Goal: Task Accomplishment & Management: Complete application form

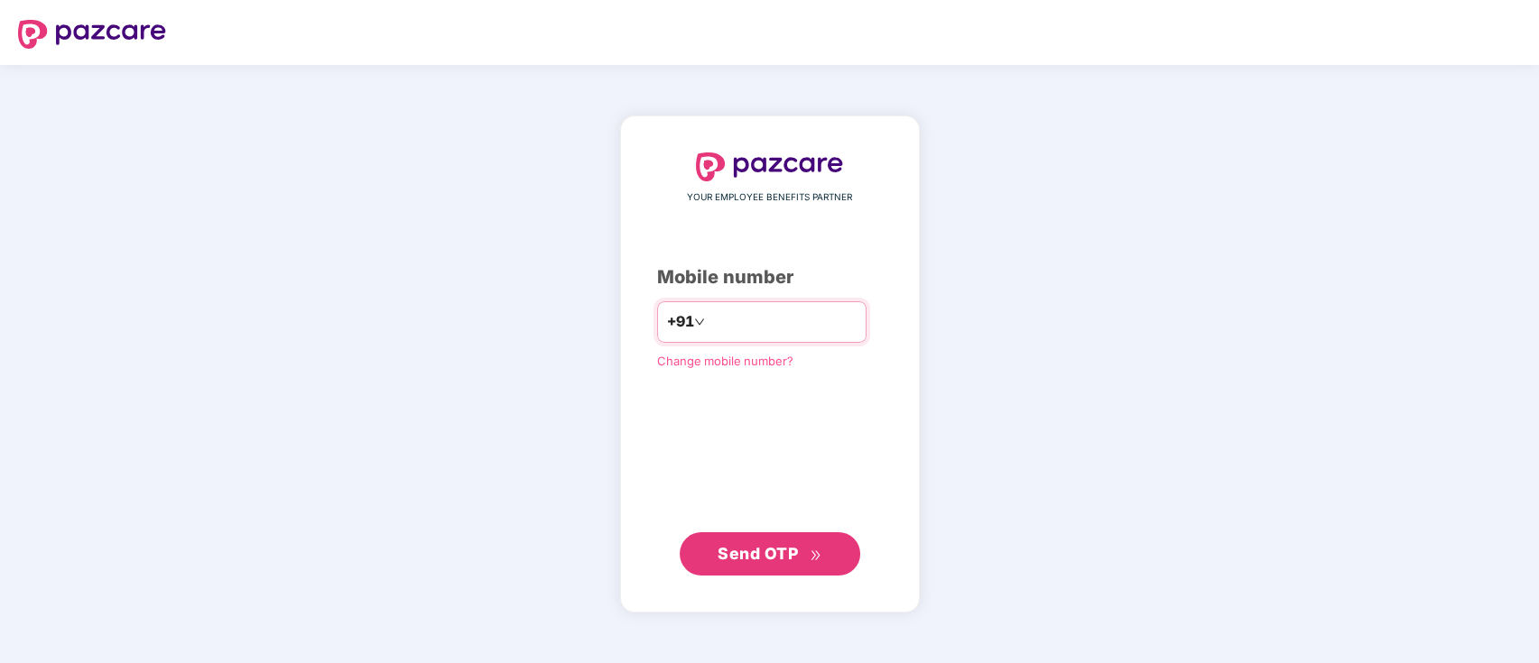
click at [812, 319] on input "number" at bounding box center [782, 322] width 148 height 29
type input "**********"
click at [791, 540] on button "Send OTP" at bounding box center [770, 553] width 180 height 43
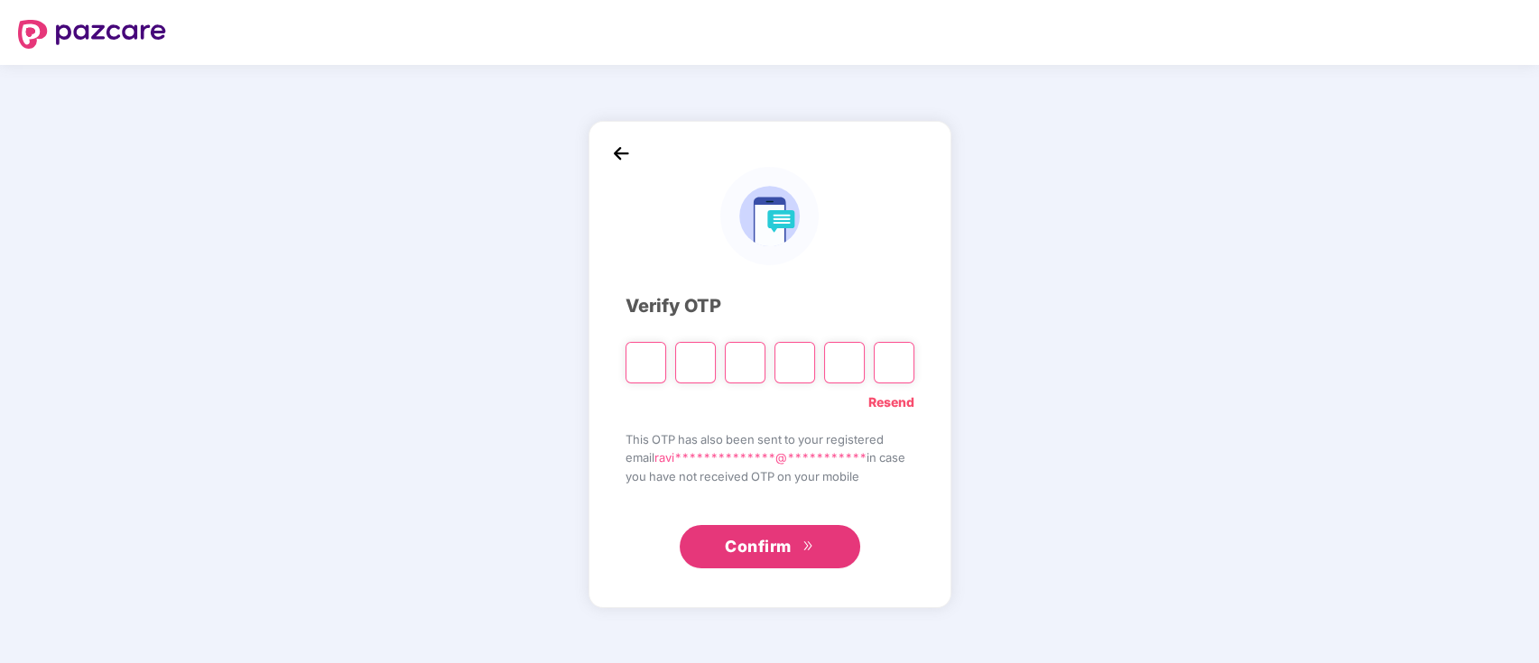
paste input "*"
type input "*"
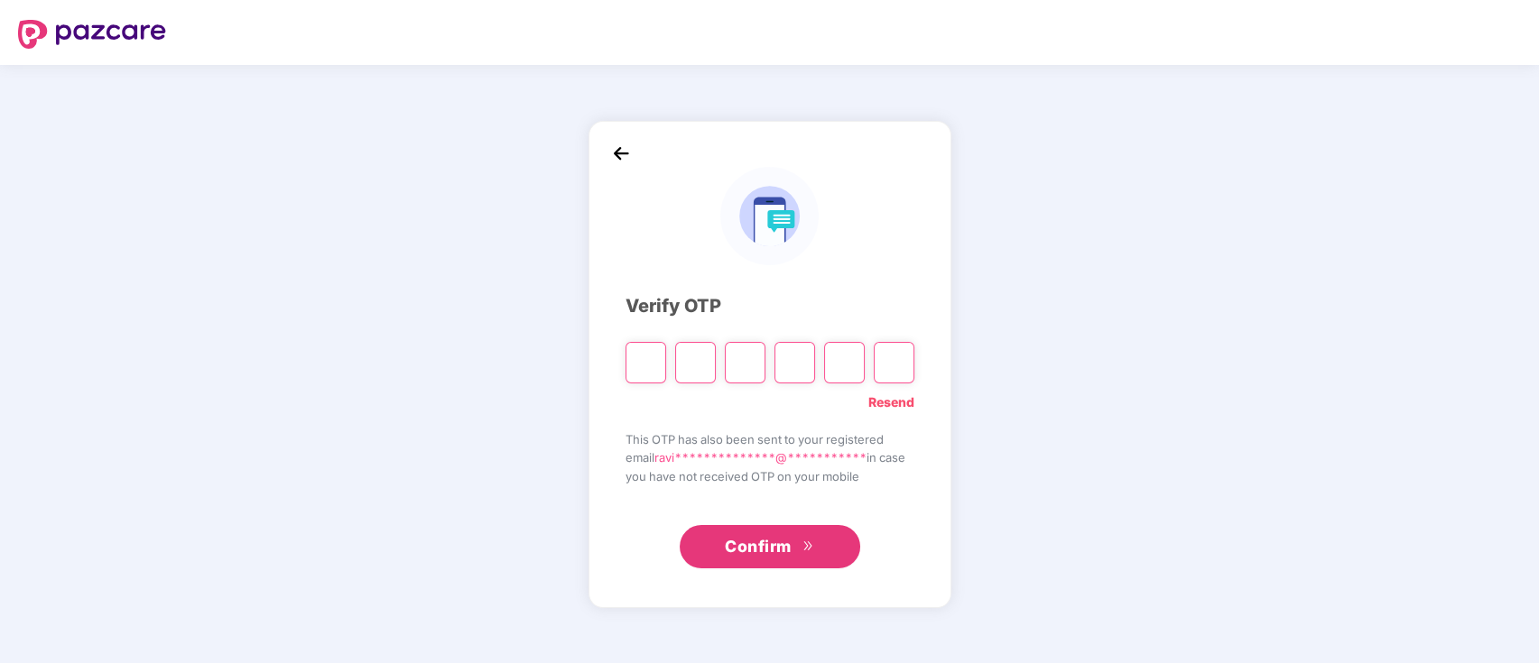
type input "*"
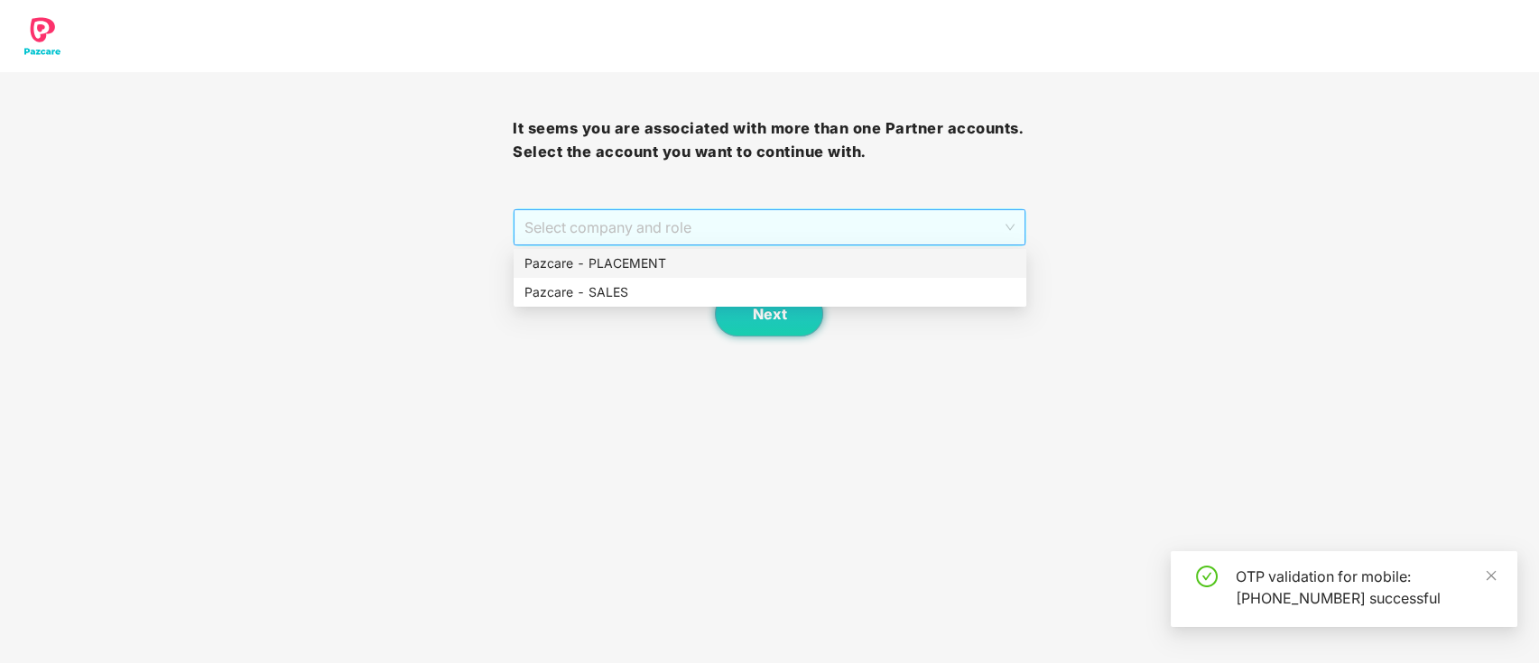
click at [834, 215] on span "Select company and role" at bounding box center [768, 227] width 489 height 34
click at [804, 279] on div "Pazcare - SALES" at bounding box center [770, 292] width 513 height 29
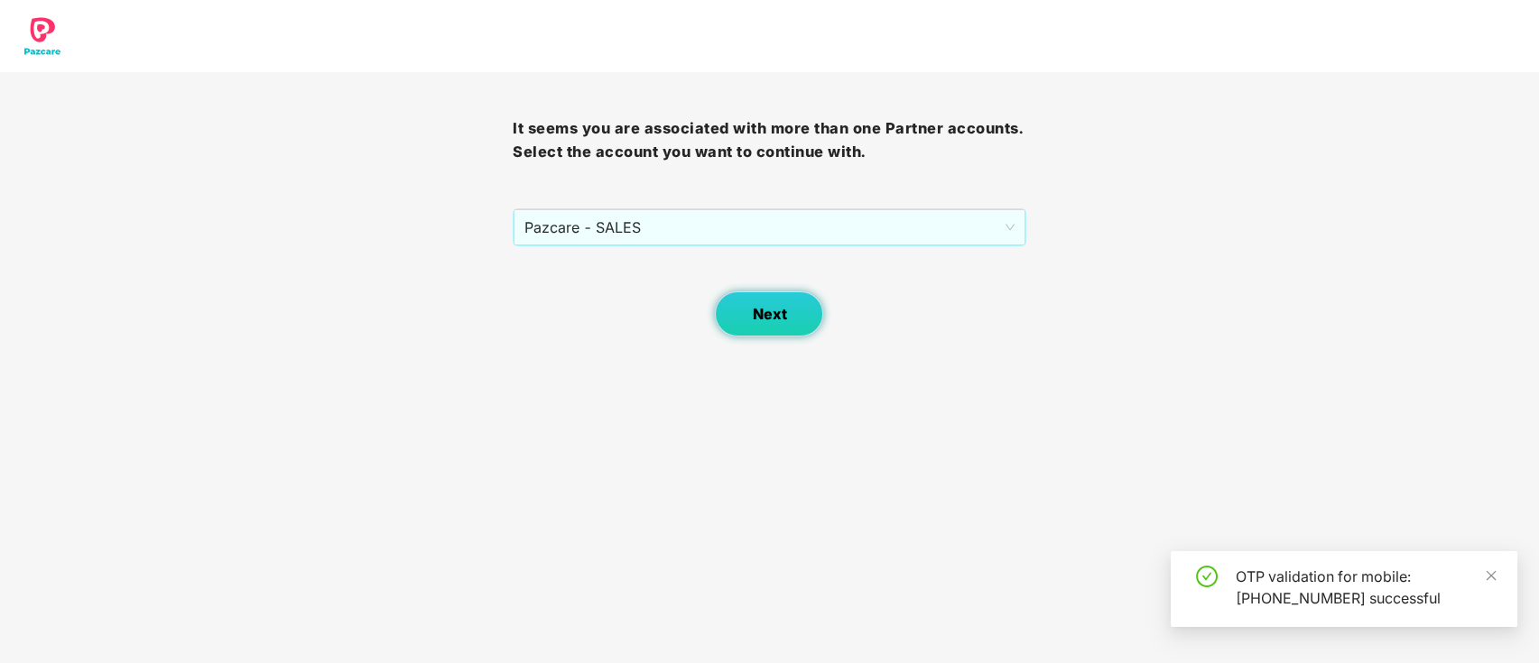
click at [782, 320] on span "Next" at bounding box center [769, 314] width 34 height 17
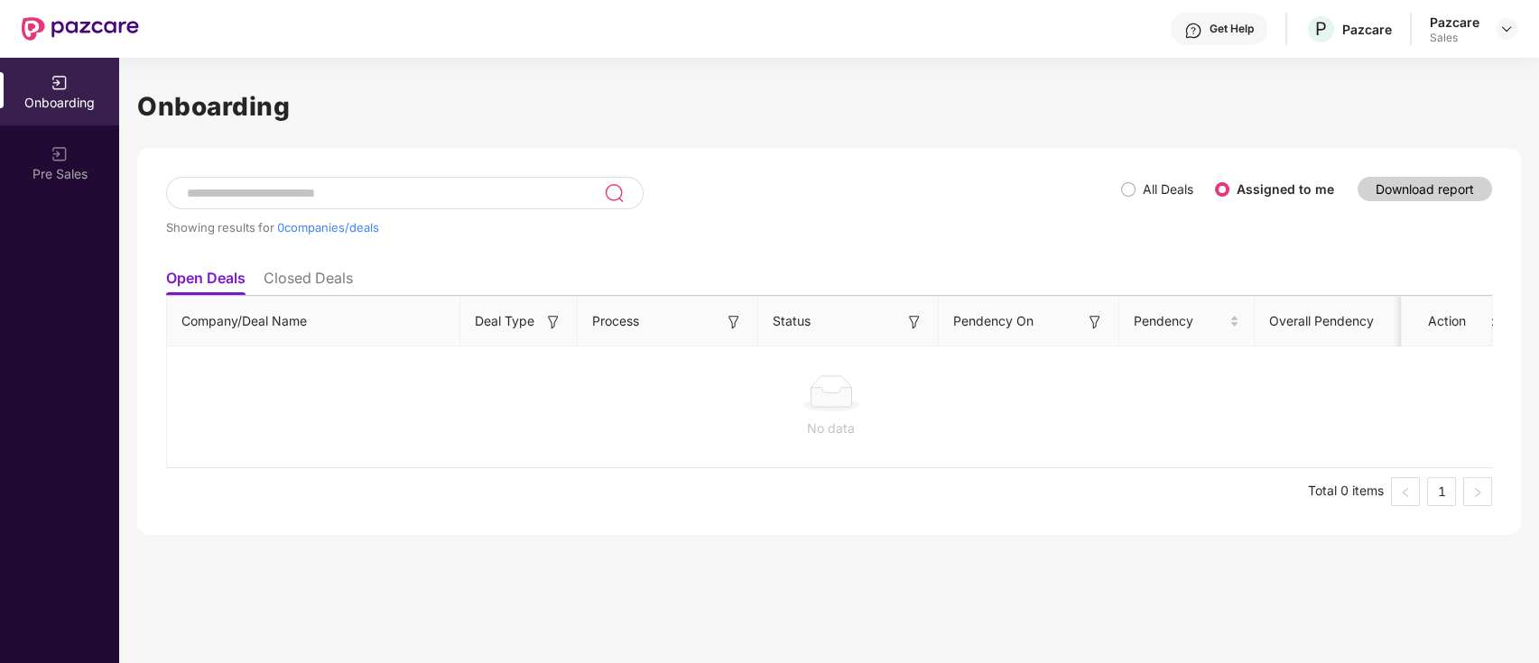
click at [1495, 32] on div at bounding box center [1506, 29] width 22 height 22
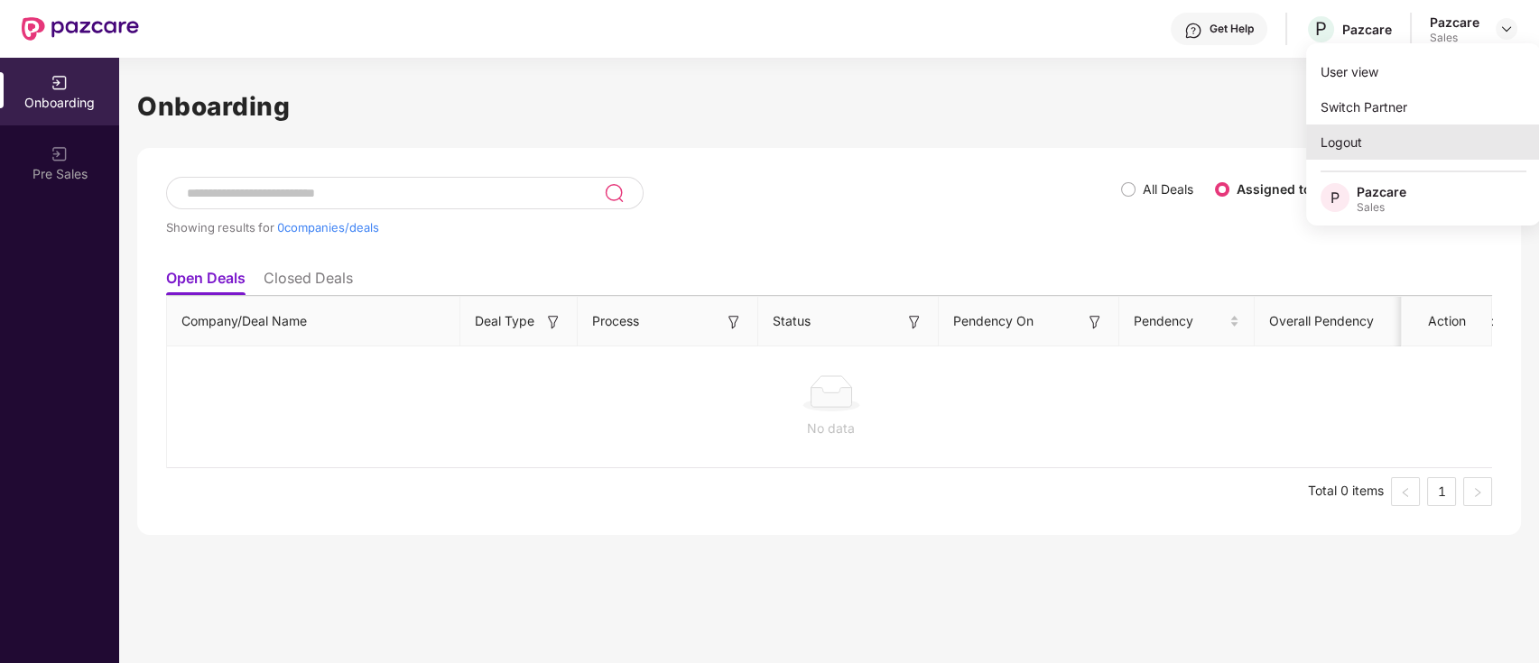
click at [1365, 129] on div "Logout" at bounding box center [1423, 142] width 235 height 35
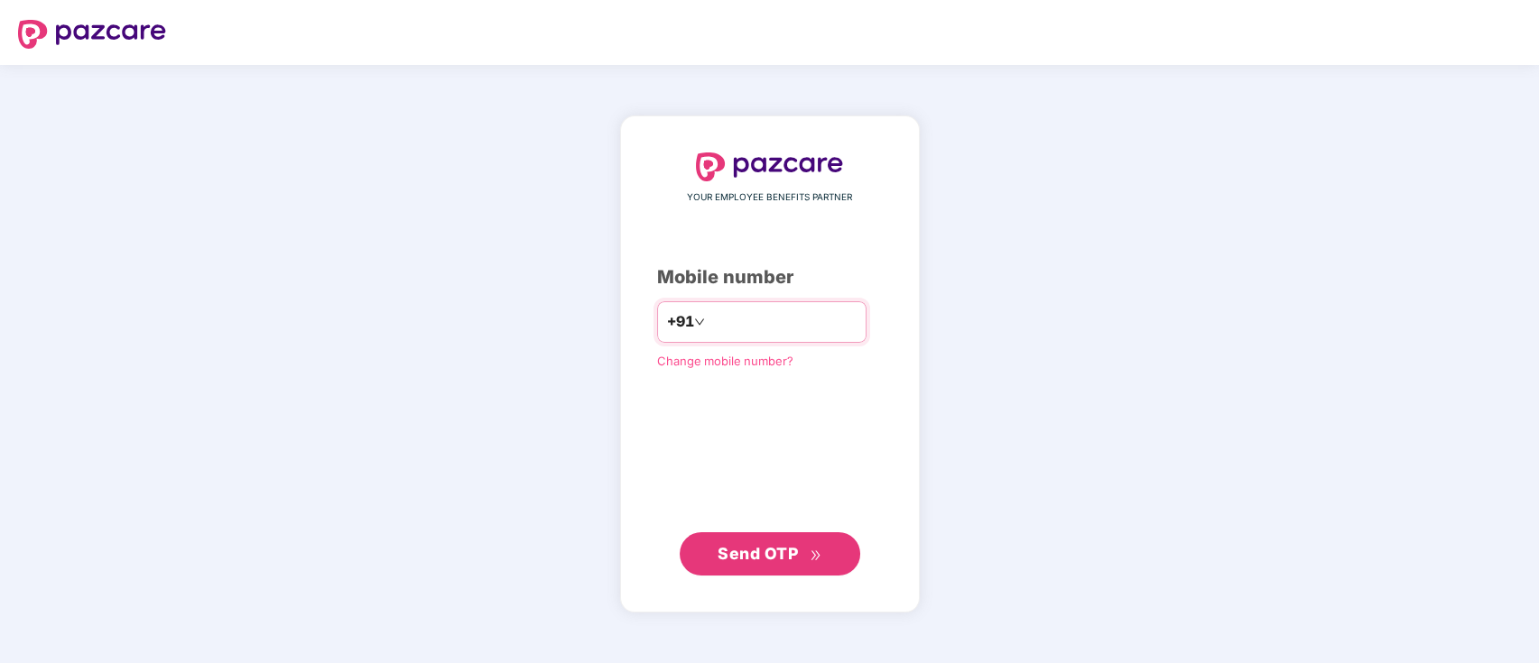
click at [762, 314] on input "number" at bounding box center [782, 322] width 148 height 29
type input "**********"
click at [787, 541] on span "Send OTP" at bounding box center [769, 553] width 104 height 25
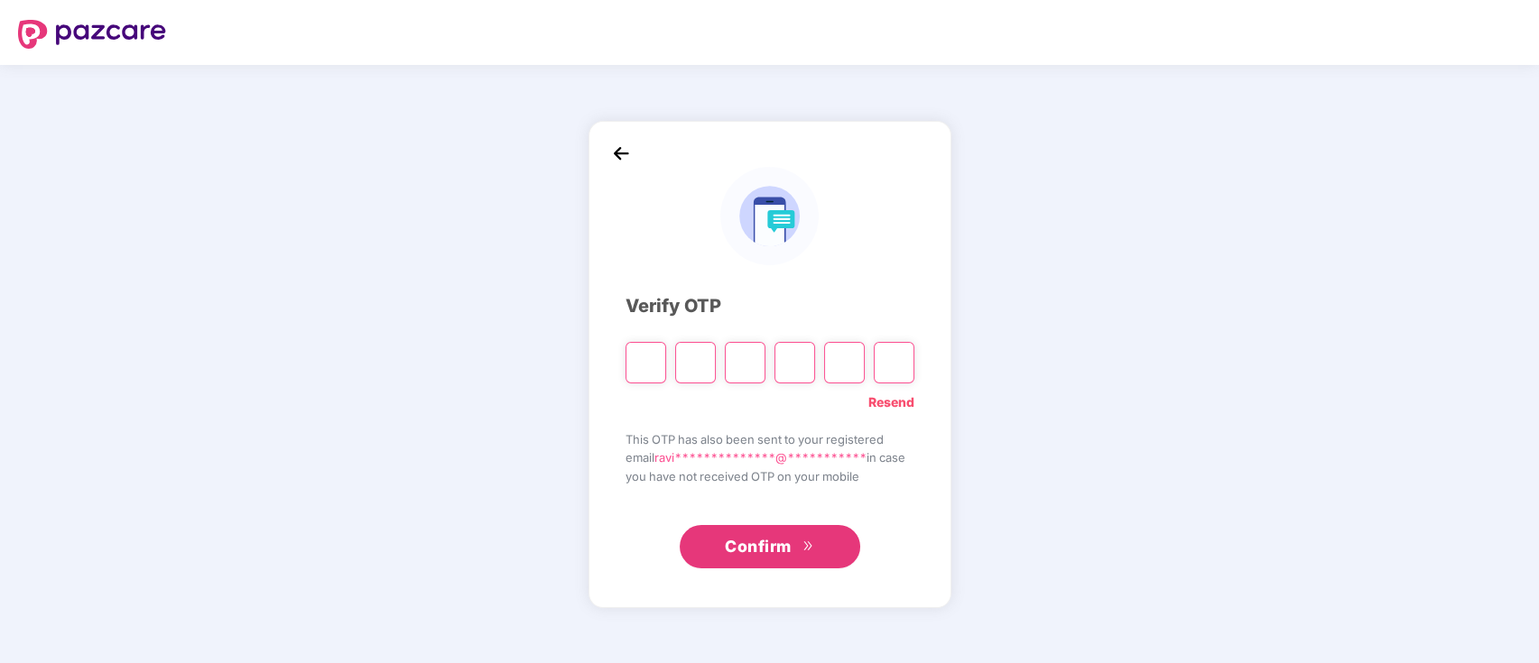
paste input "*"
type input "*"
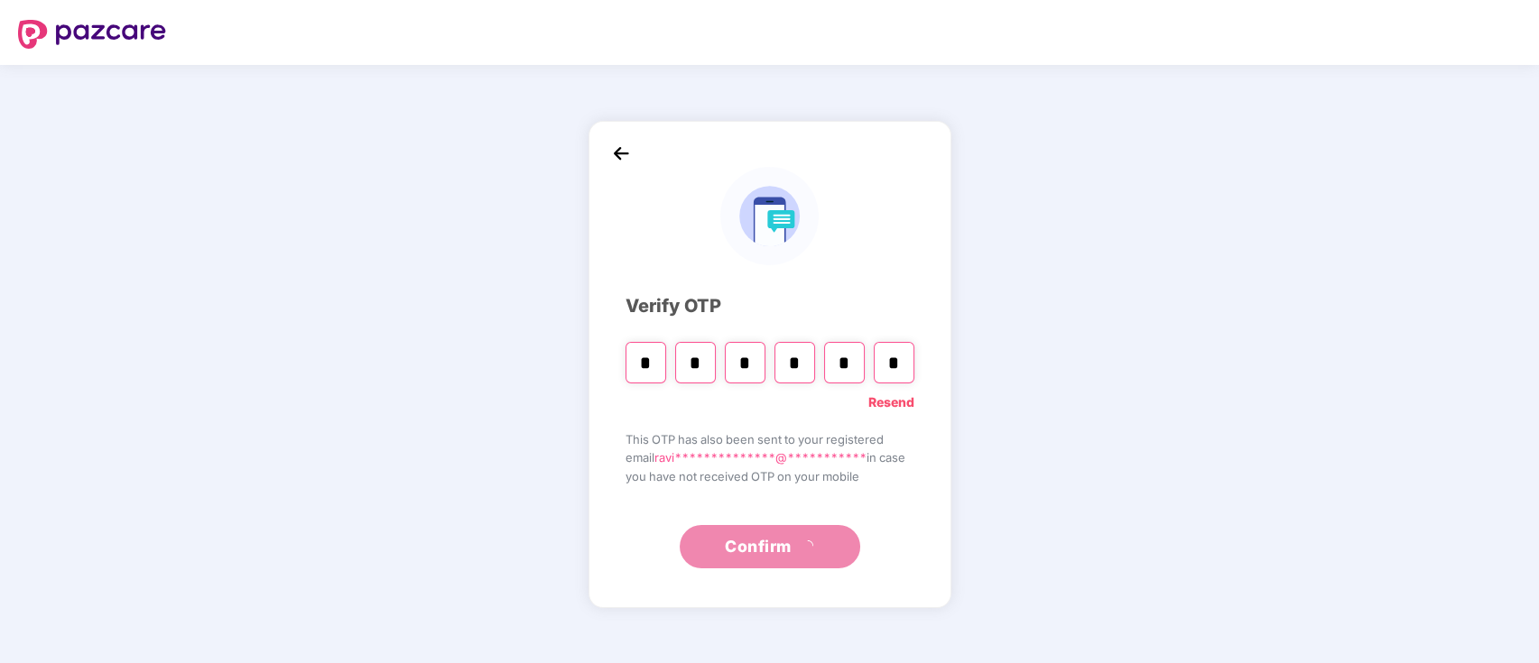
type input "*"
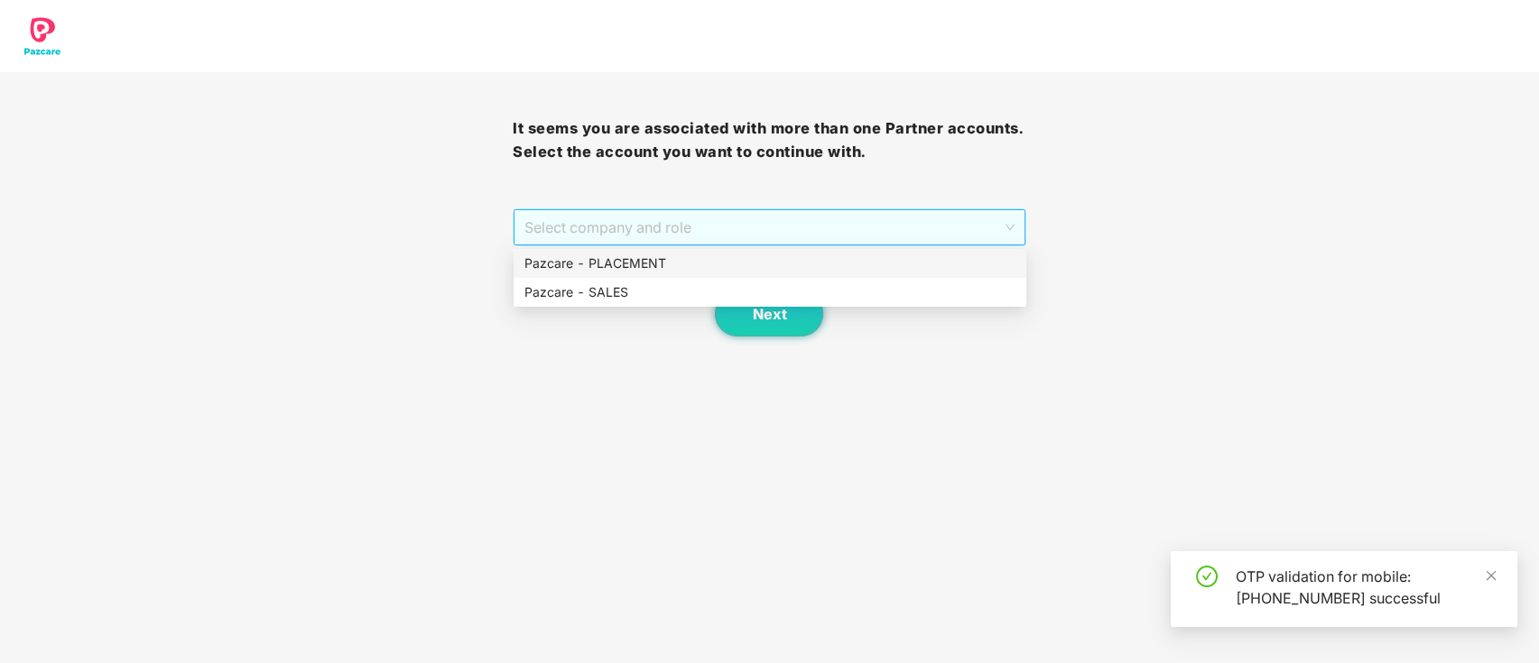
click at [901, 221] on span "Select company and role" at bounding box center [768, 227] width 489 height 34
click at [812, 257] on div "Pazcare - PLACEMENT" at bounding box center [769, 264] width 491 height 20
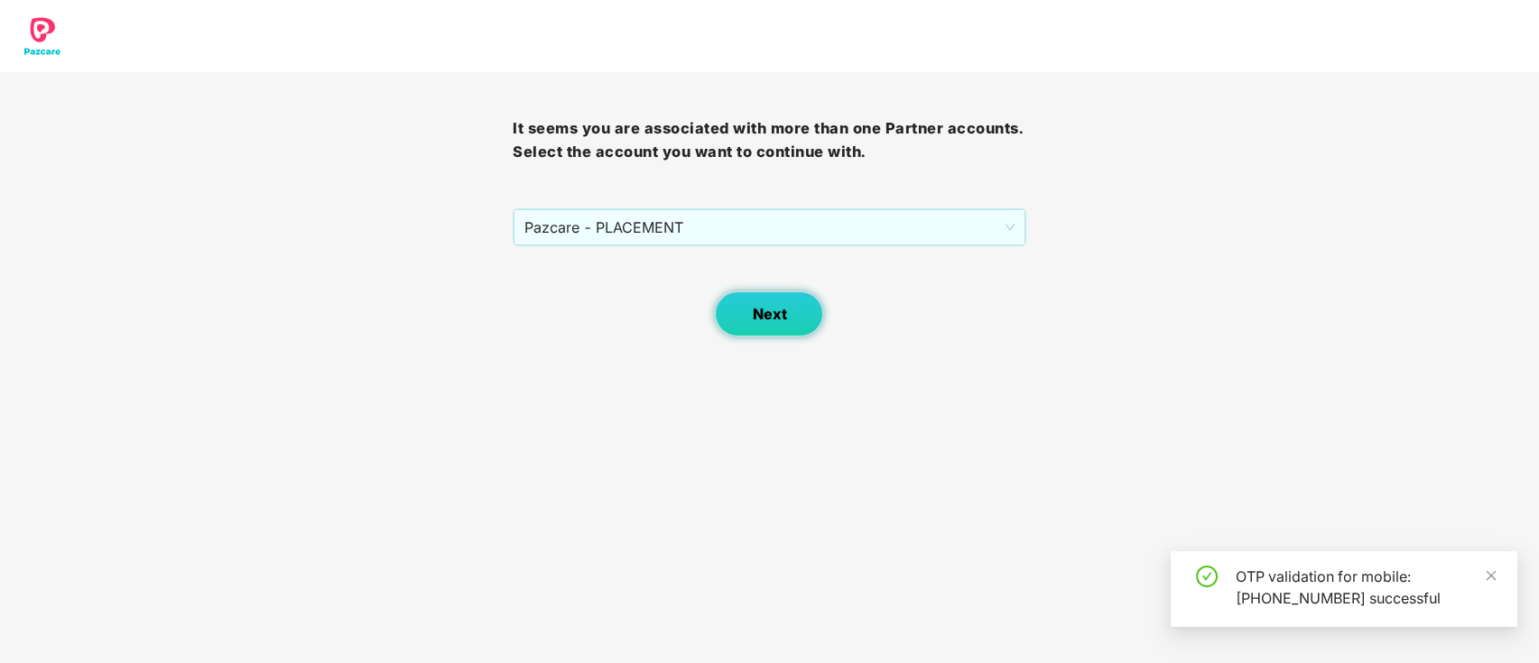
click at [778, 317] on span "Next" at bounding box center [769, 314] width 34 height 17
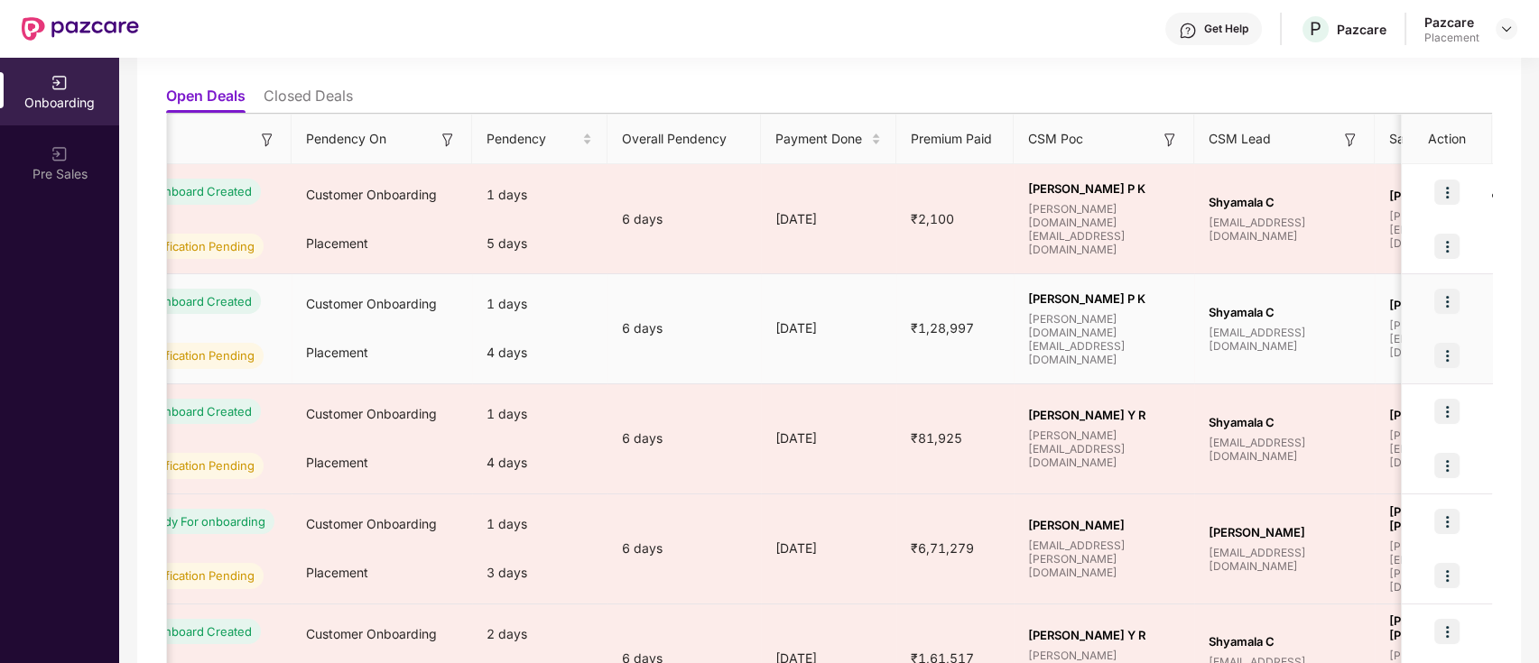
scroll to position [0, 650]
click at [1439, 345] on img at bounding box center [1446, 355] width 25 height 25
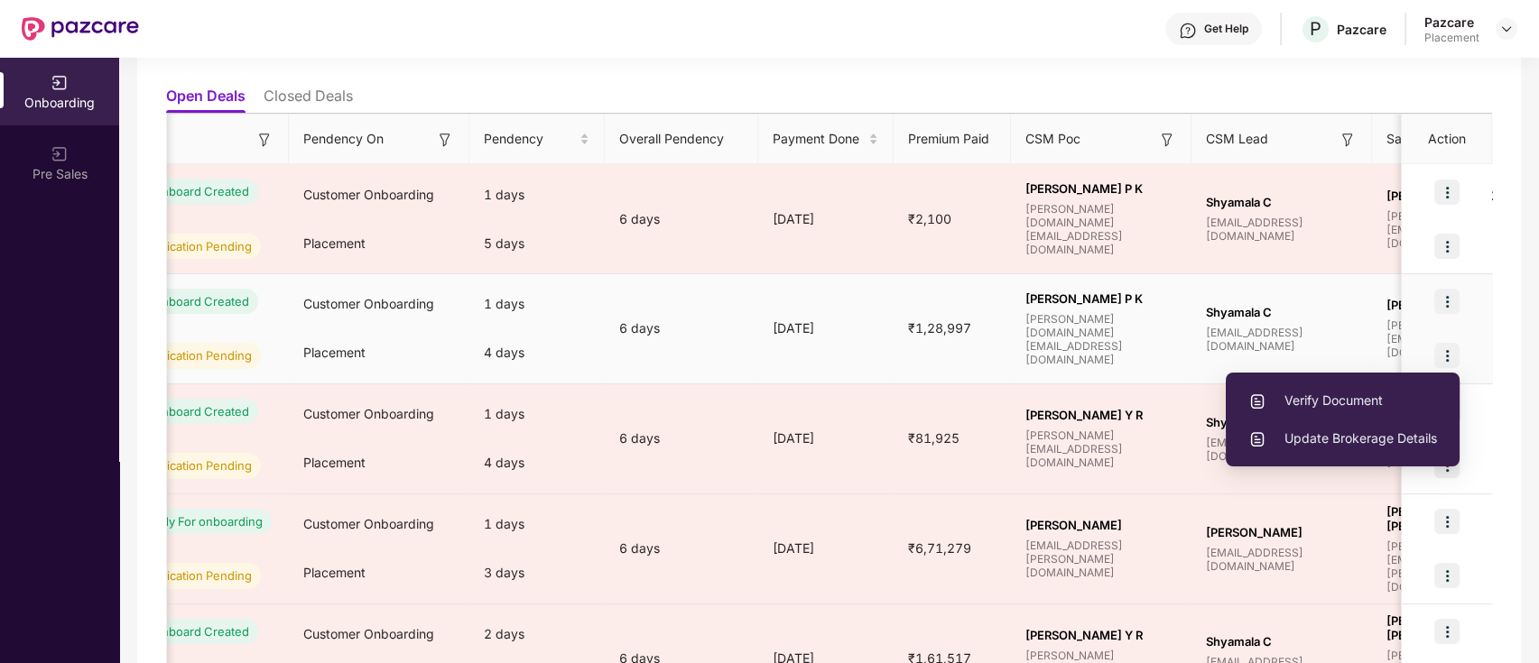
click at [1357, 393] on span "Verify Document" at bounding box center [1342, 401] width 189 height 20
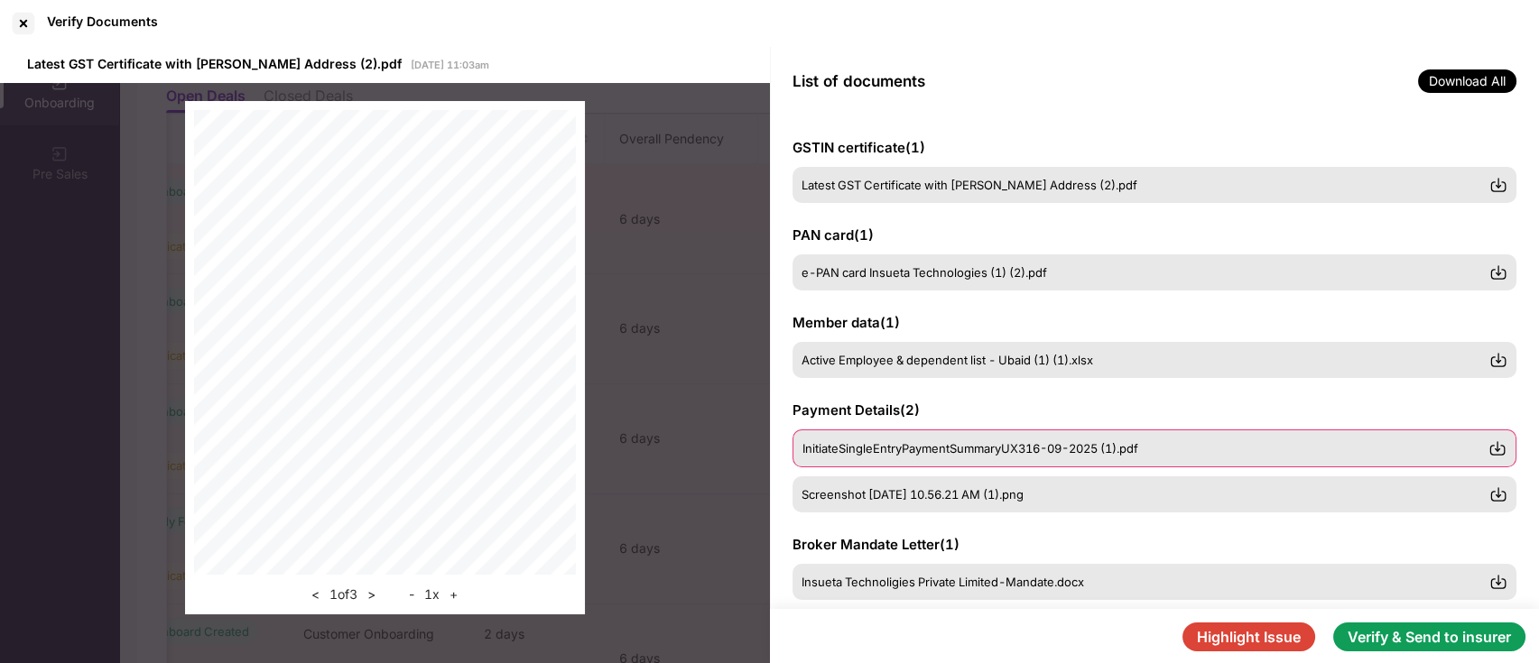
scroll to position [0, 1]
click at [960, 267] on span "e-PAN card Insueta Technologies (1) (2).pdf" at bounding box center [924, 273] width 245 height 14
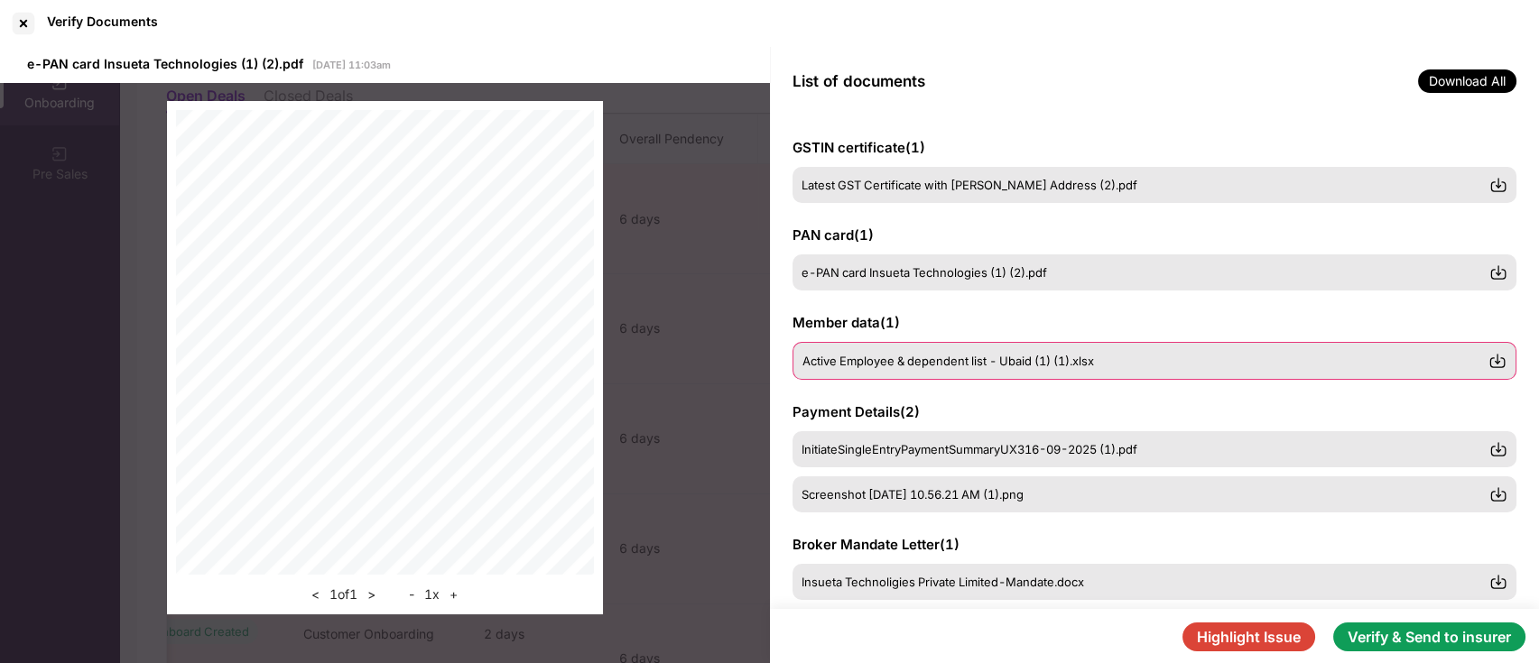
click at [957, 354] on span "Active Employee & dependent list - Ubaid (1) (1).xlsx" at bounding box center [947, 361] width 291 height 14
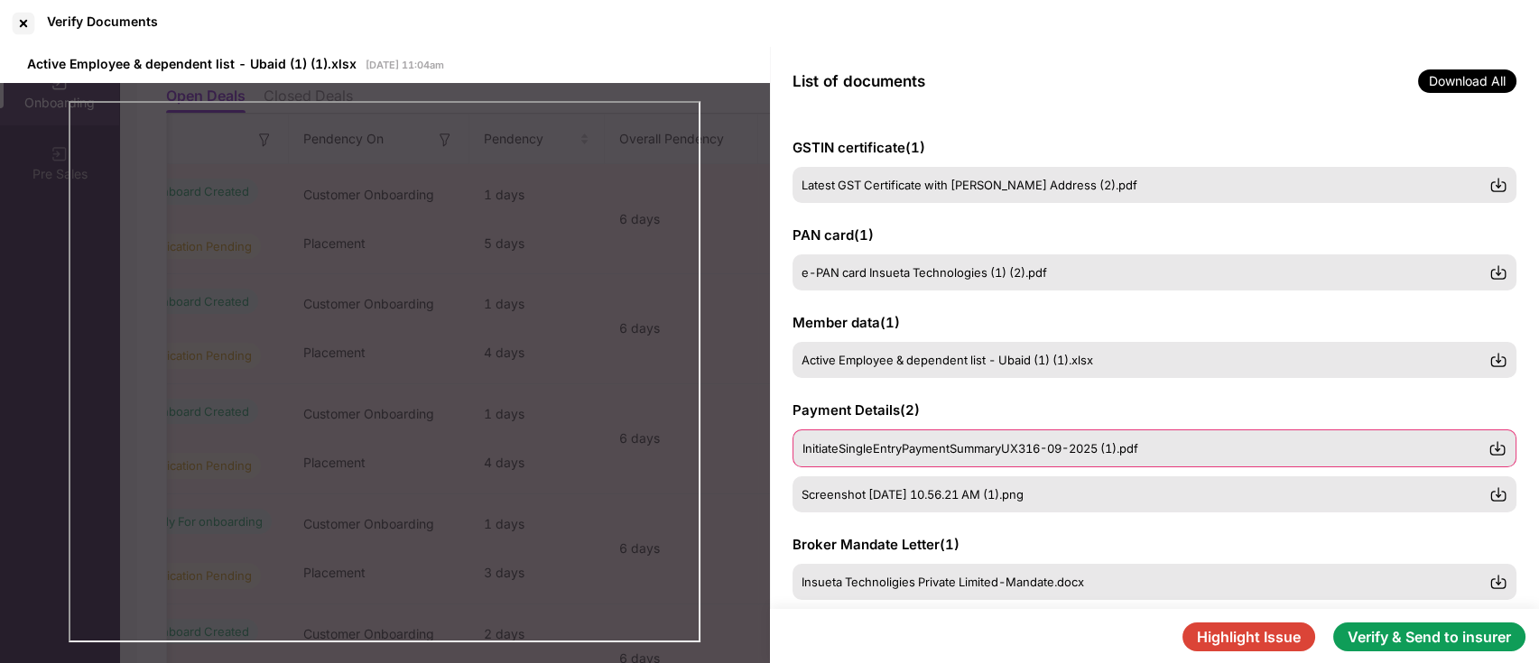
click at [948, 446] on span "InitiateSingleEntryPaymentSummaryUX316-09-2025 (1).pdf" at bounding box center [970, 448] width 336 height 14
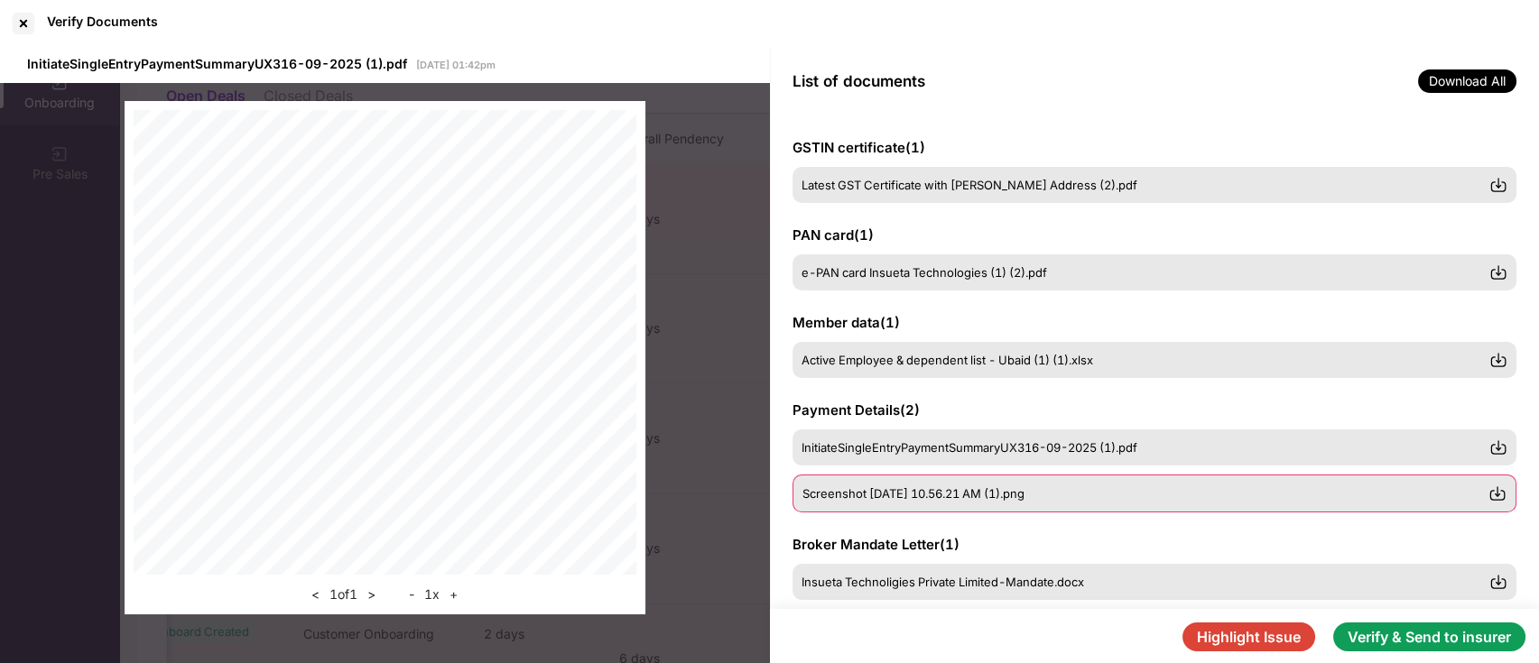
click at [929, 487] on span "Screenshot [DATE] 10.56.21 AM (1).png" at bounding box center [913, 493] width 222 height 14
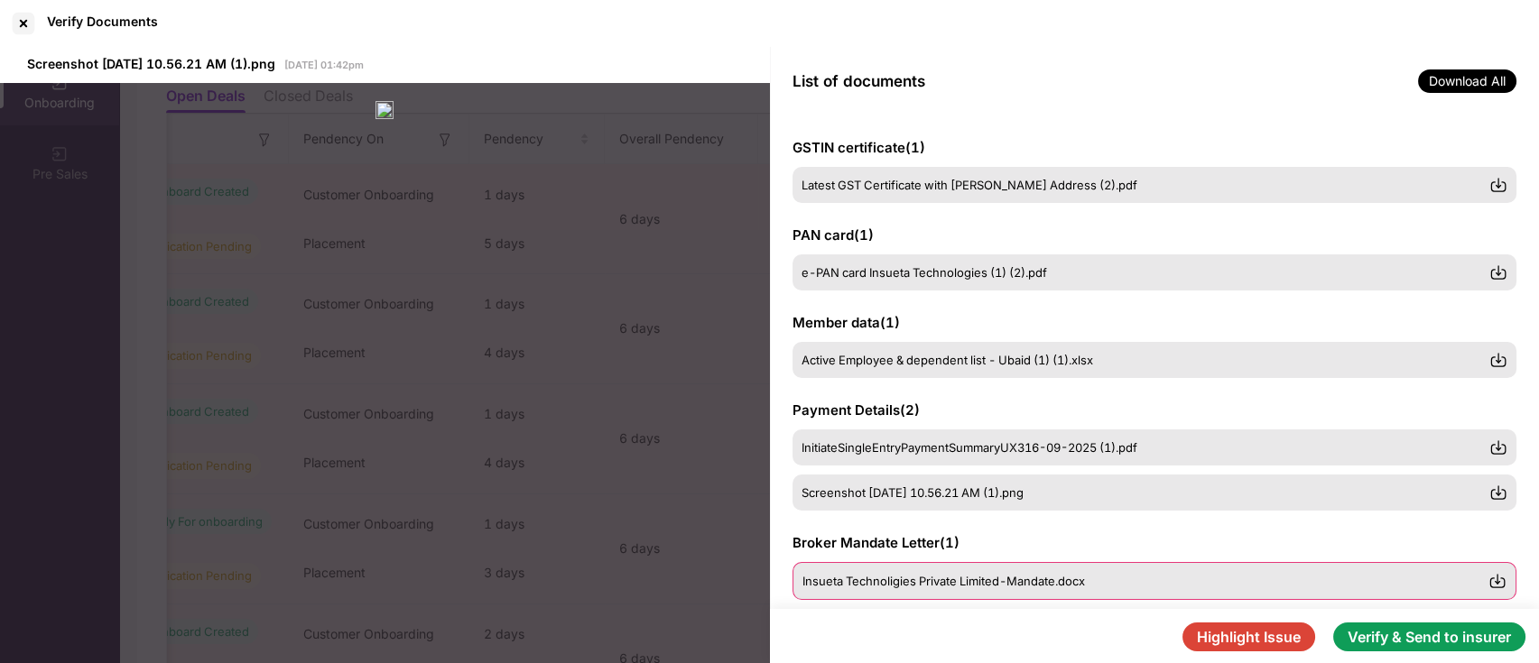
click at [911, 564] on div "Insueta Technoligies Private Limited-Mandate.docx" at bounding box center [1154, 581] width 725 height 38
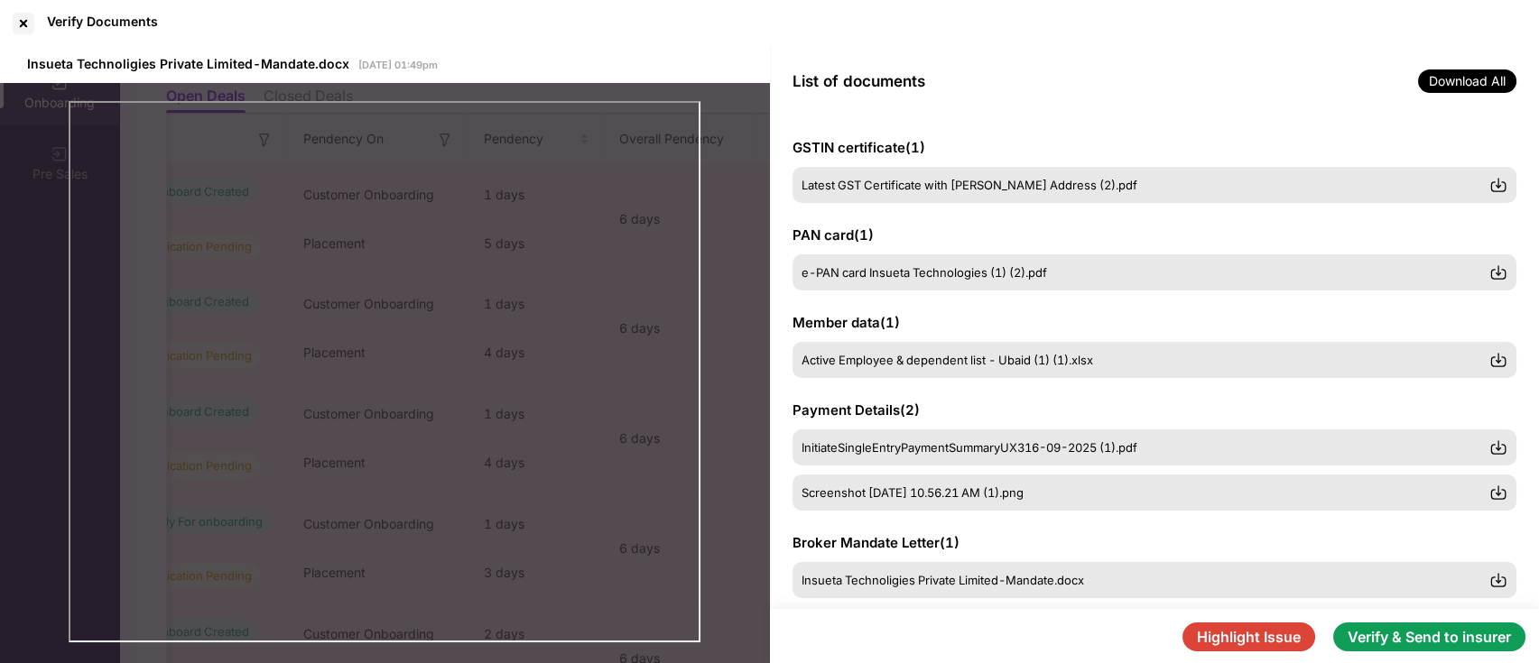
click at [1479, 639] on button "Verify & Send to insurer" at bounding box center [1429, 637] width 192 height 29
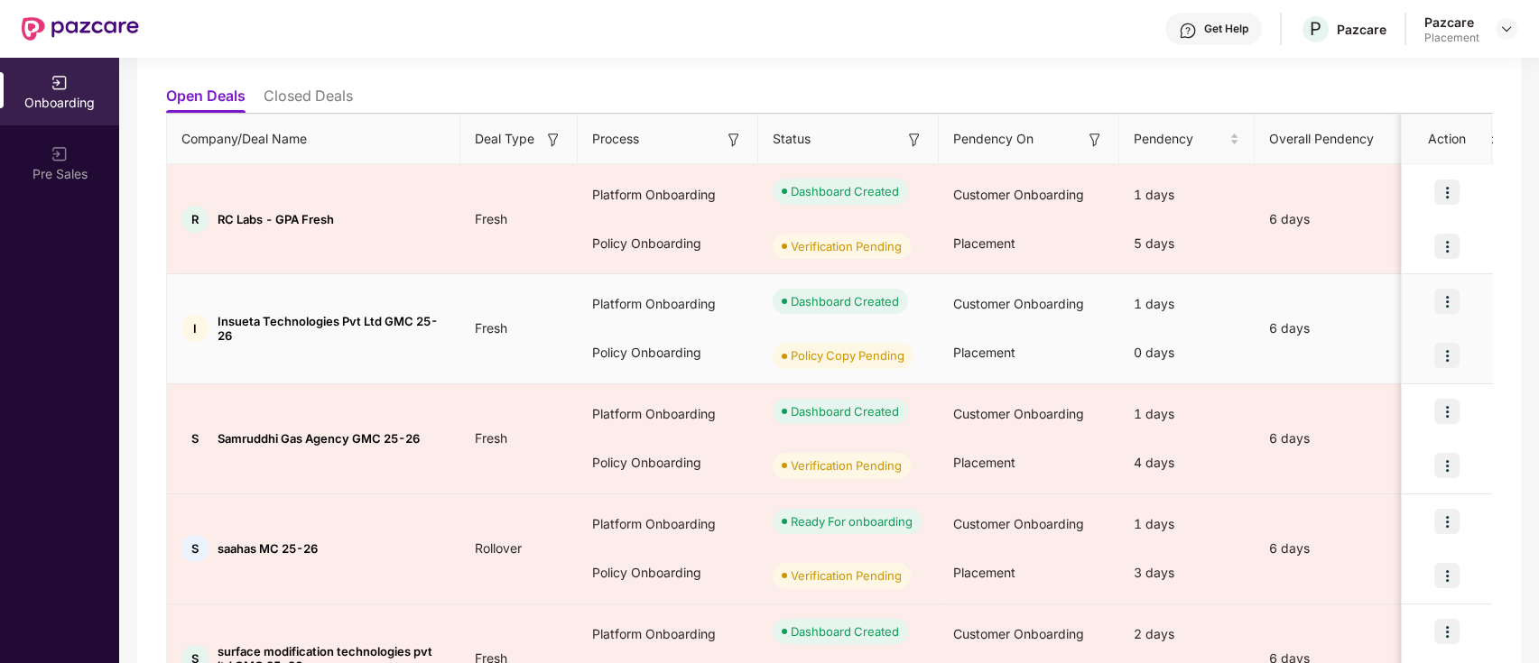
click at [1444, 357] on img at bounding box center [1446, 355] width 25 height 25
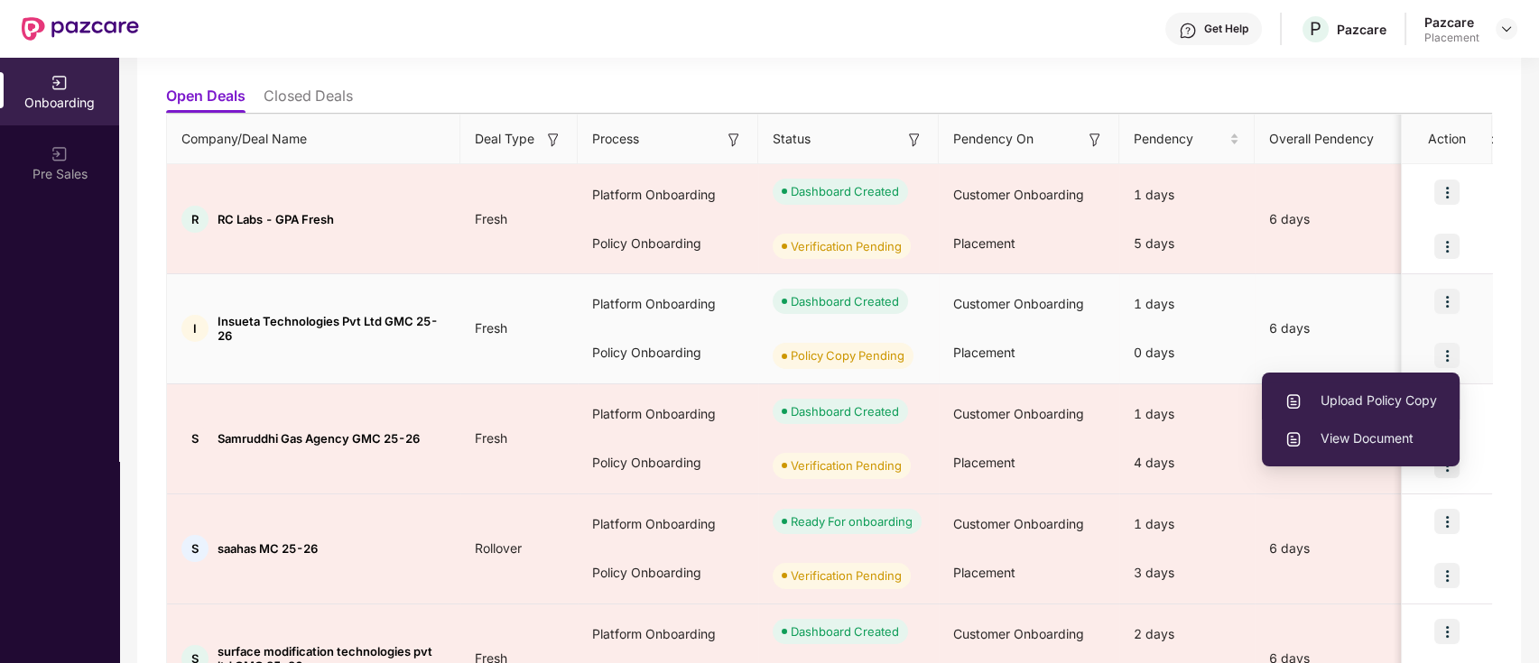
click at [1371, 403] on span "Upload Policy Copy" at bounding box center [1360, 401] width 153 height 20
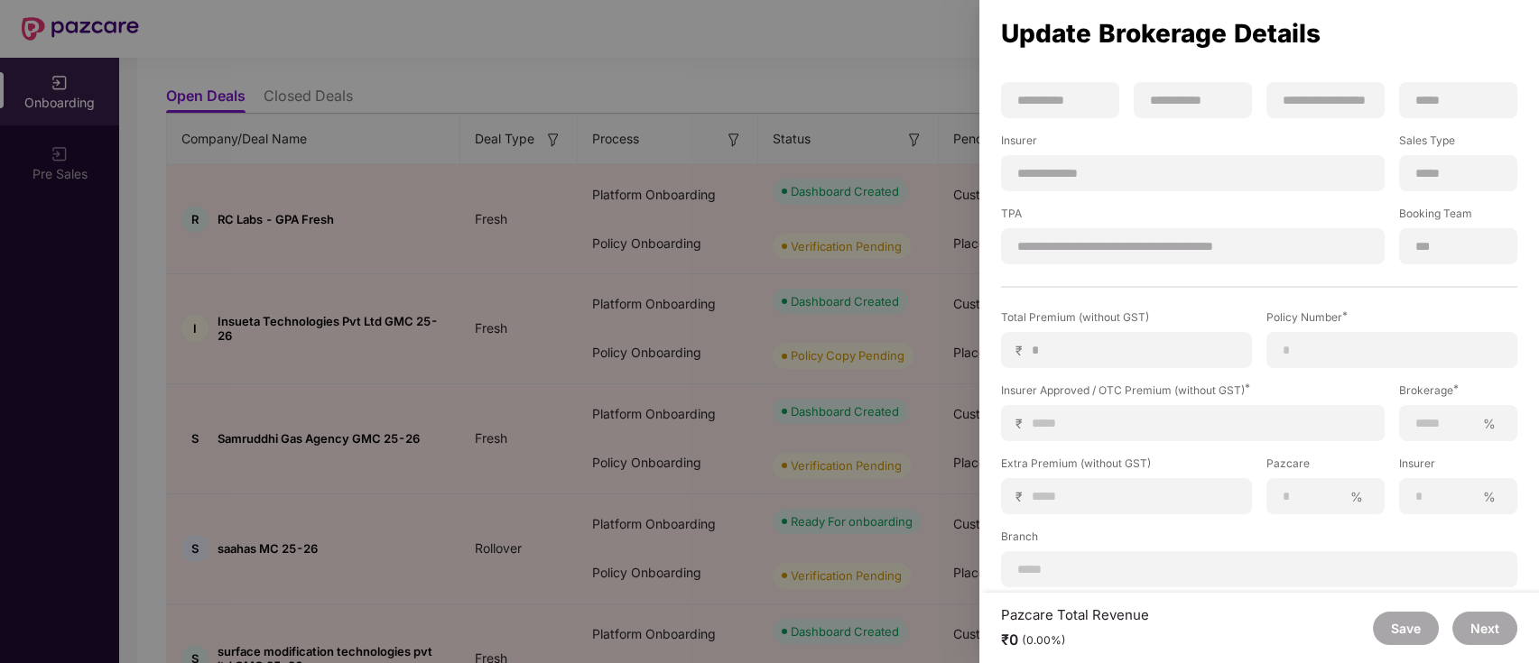
scroll to position [220, 0]
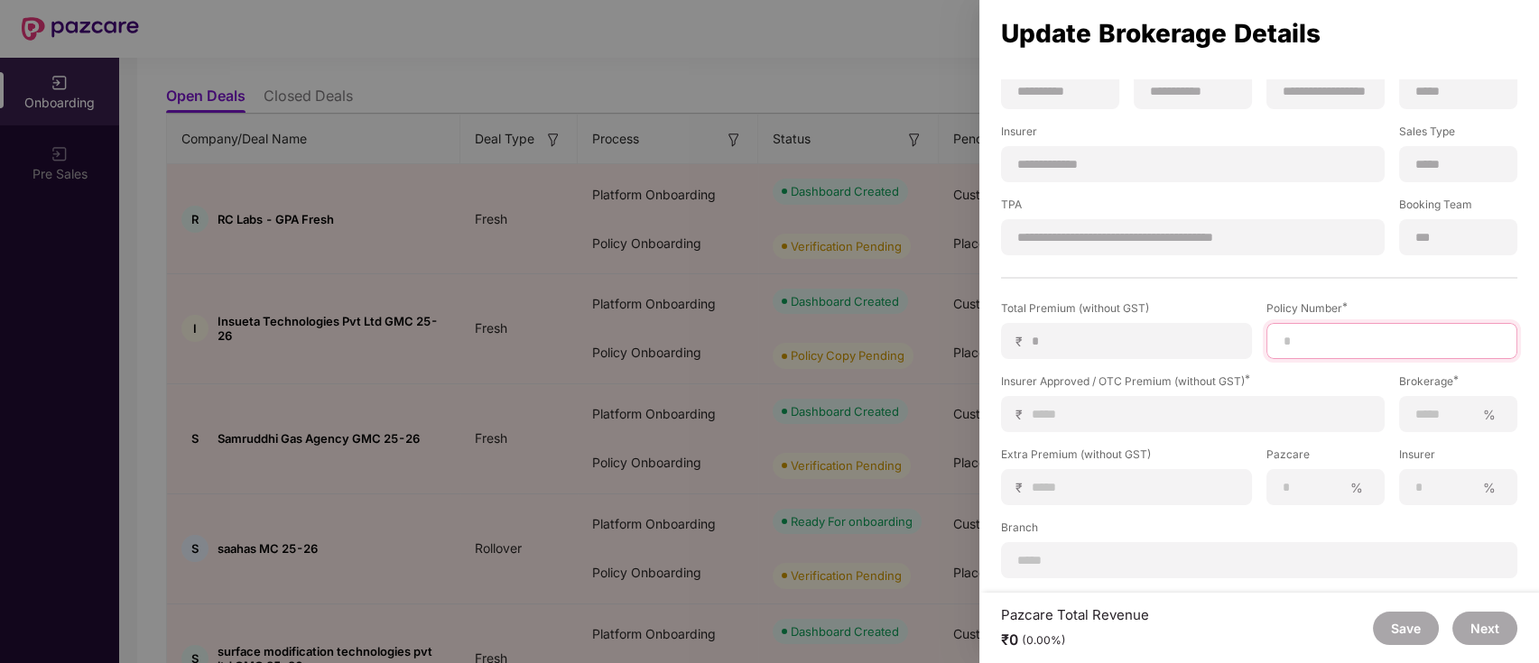
click at [1327, 332] on input at bounding box center [1392, 341] width 220 height 19
paste input "**********"
type input "**********"
paste input "**********"
type input "**********"
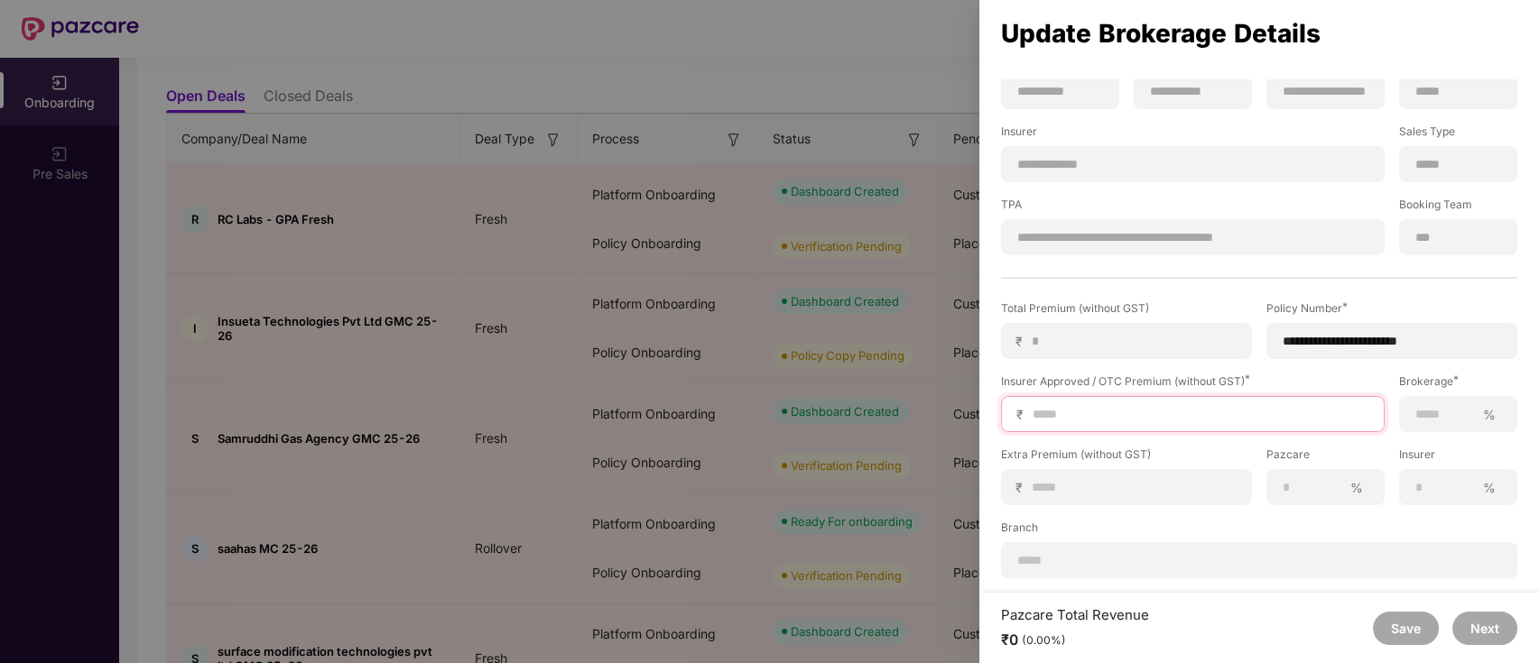
click at [1131, 415] on input at bounding box center [1200, 414] width 338 height 19
type input "*"
type input "**"
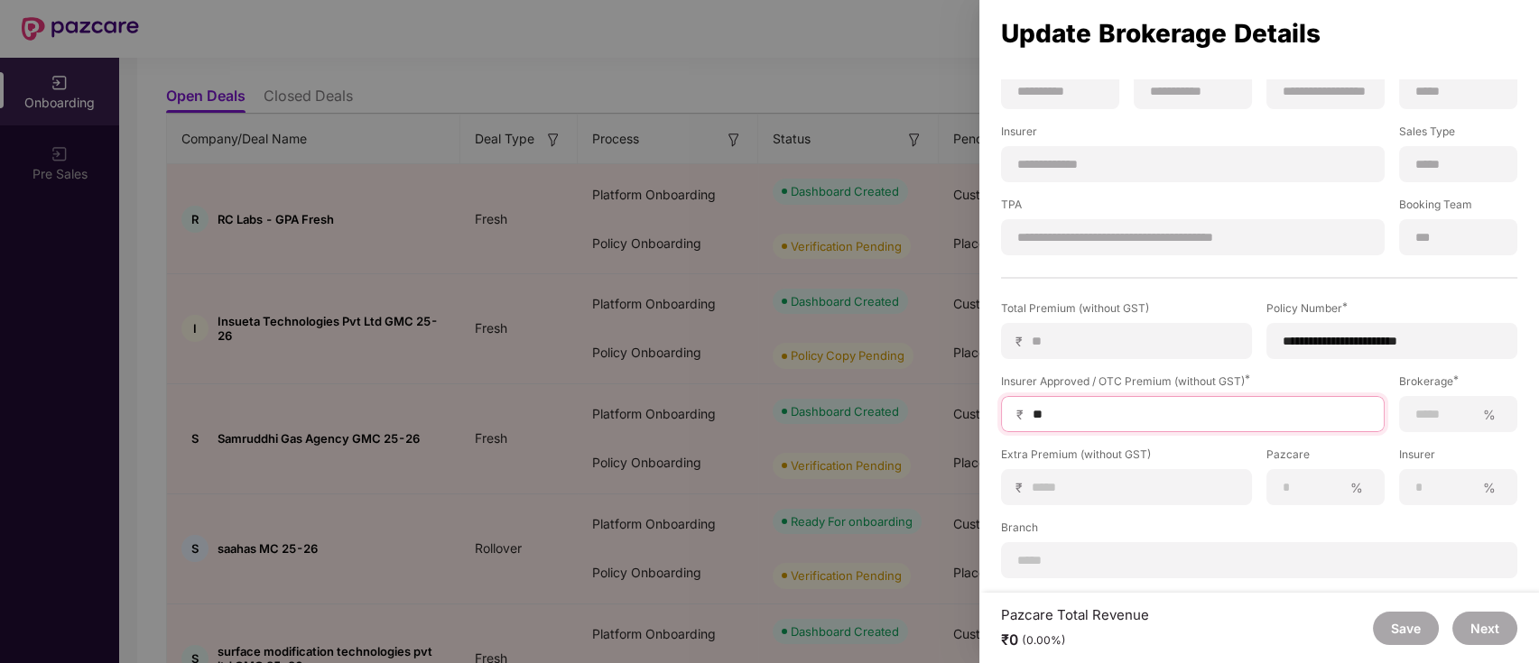
type input "***"
type input "****"
type input "*****"
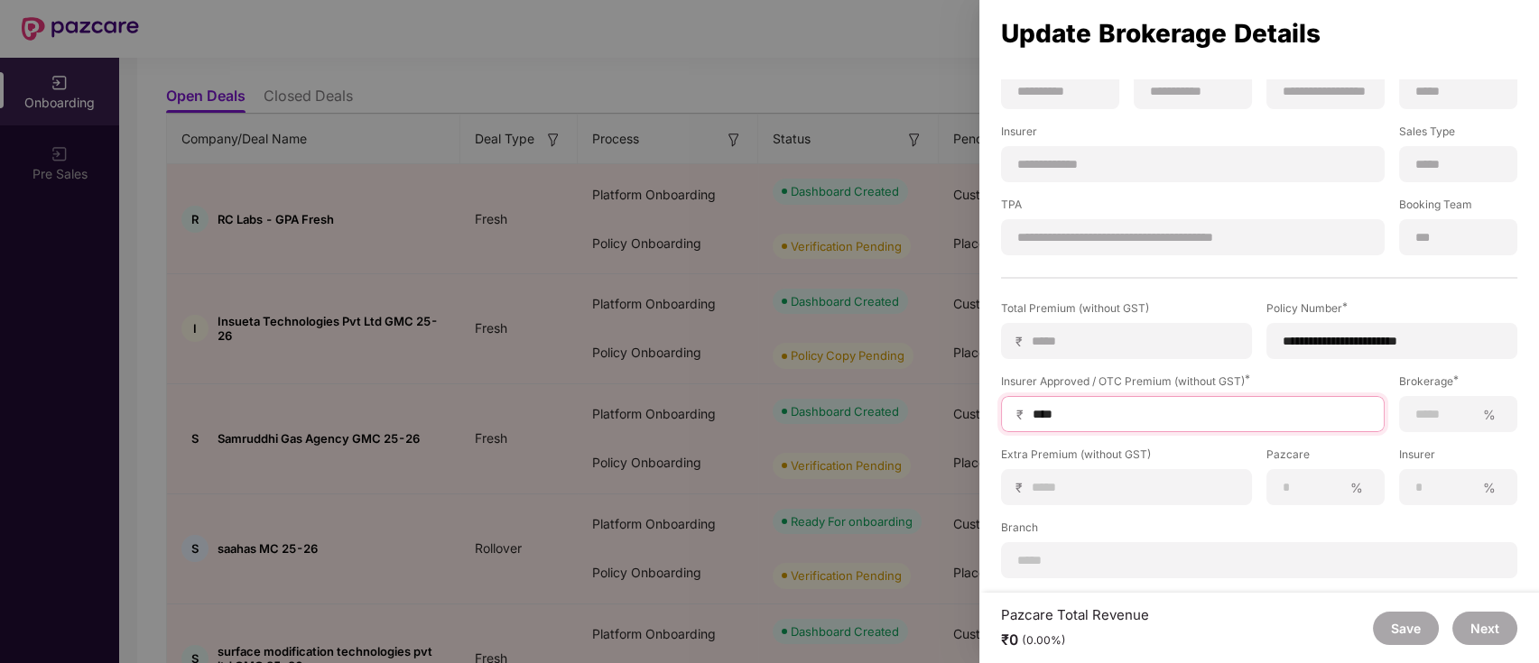
type input "*****"
type input "******"
click at [1445, 405] on input at bounding box center [1444, 414] width 60 height 19
click at [1429, 406] on input at bounding box center [1444, 414] width 60 height 19
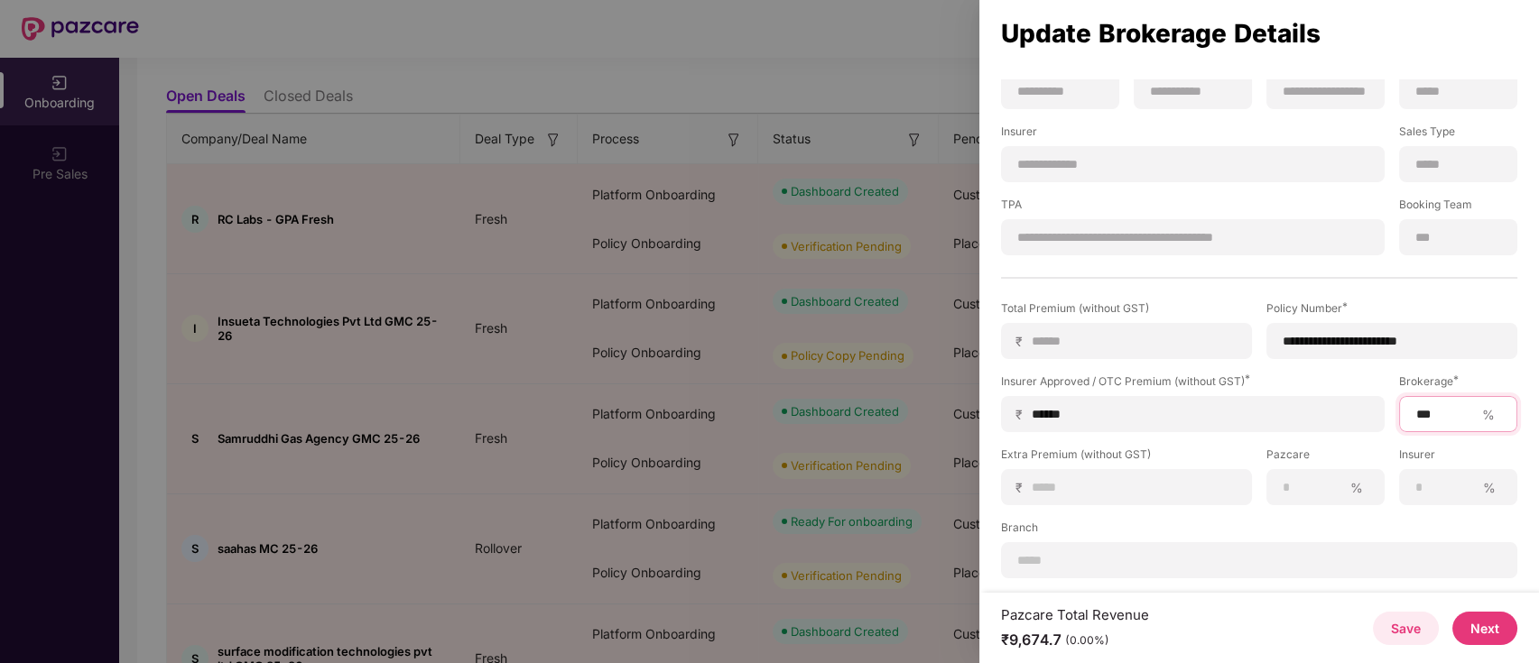
type input "***"
click at [1486, 625] on button "Next" at bounding box center [1484, 628] width 65 height 33
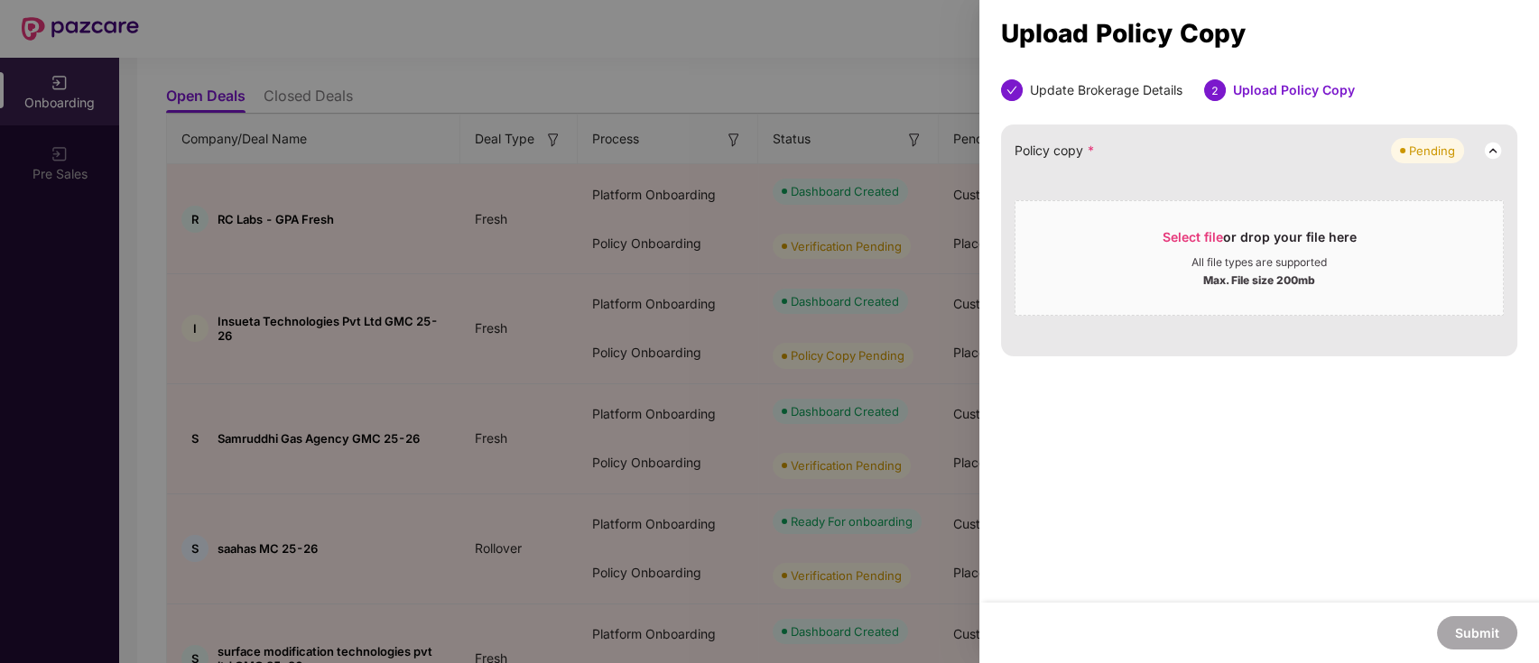
scroll to position [0, 0]
click at [1227, 242] on div "Select file or drop your file here" at bounding box center [1259, 241] width 194 height 27
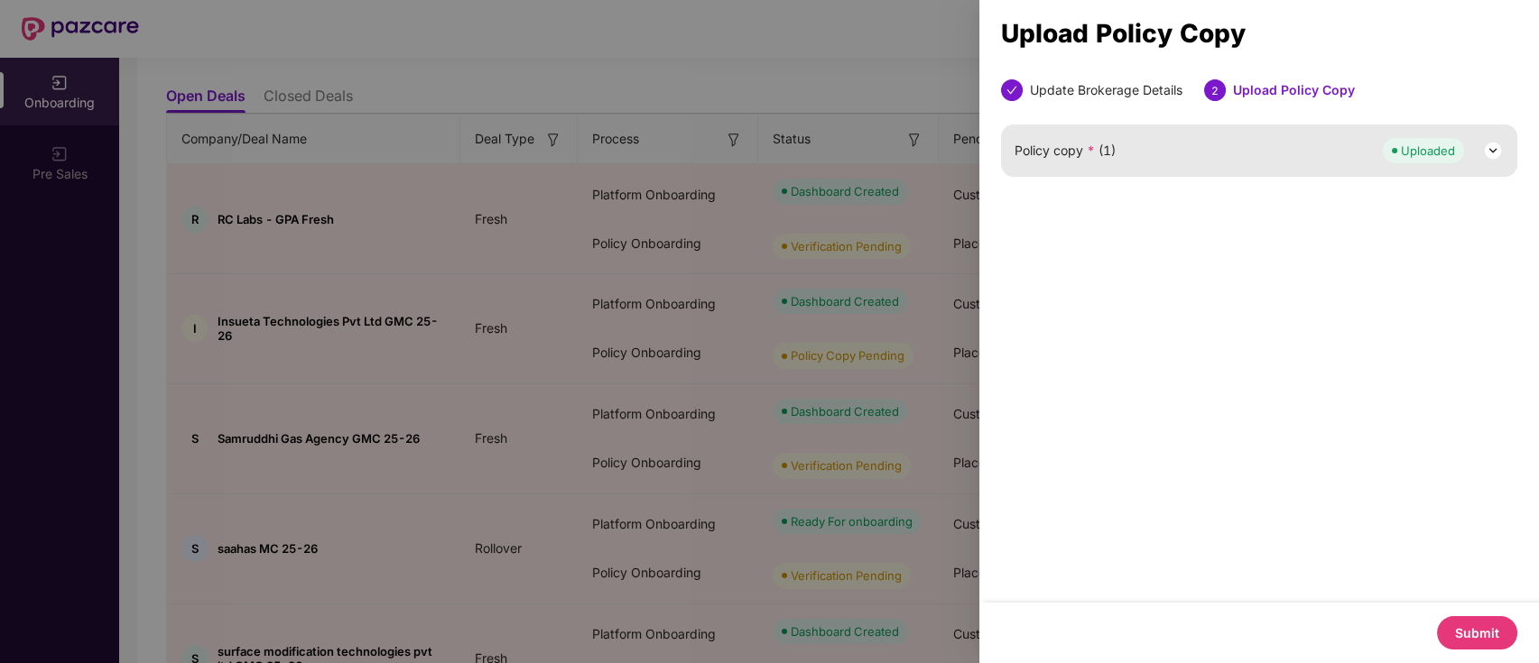
click at [1463, 629] on button "Submit" at bounding box center [1477, 632] width 80 height 33
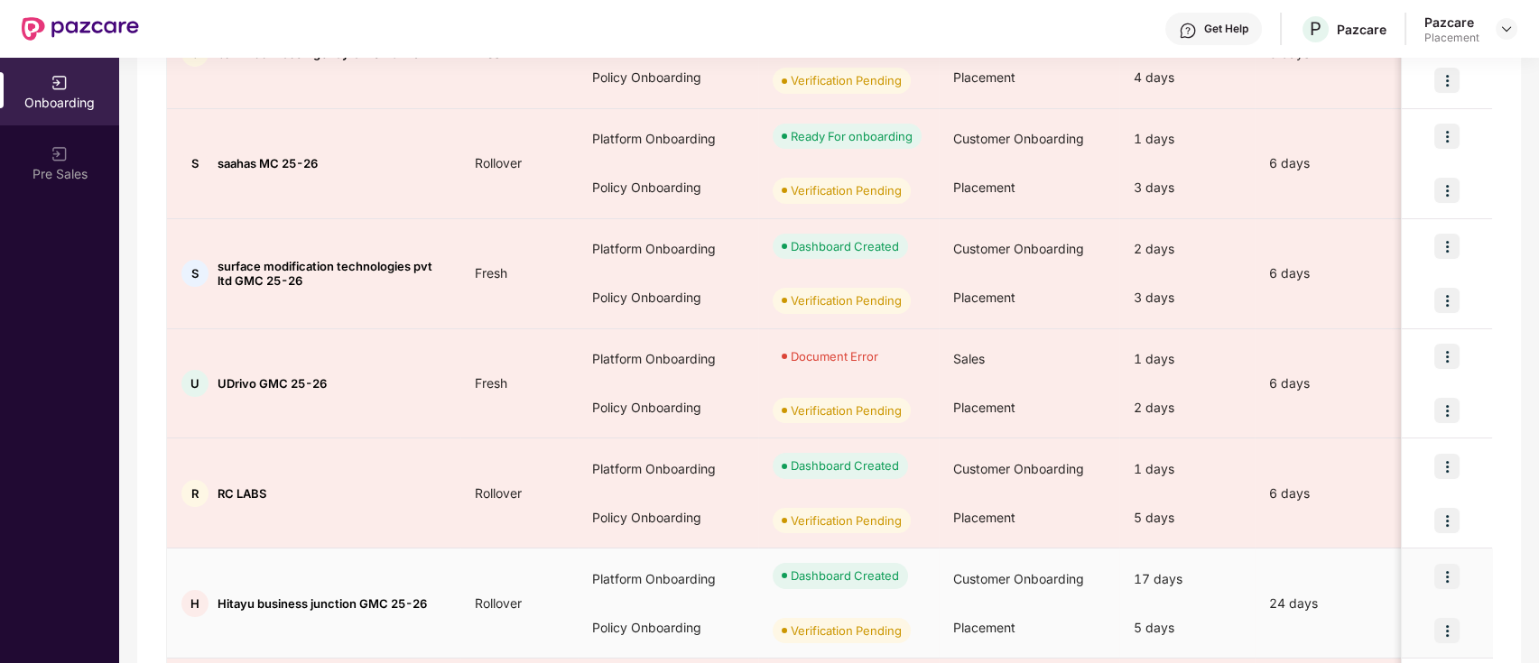
scroll to position [457, 0]
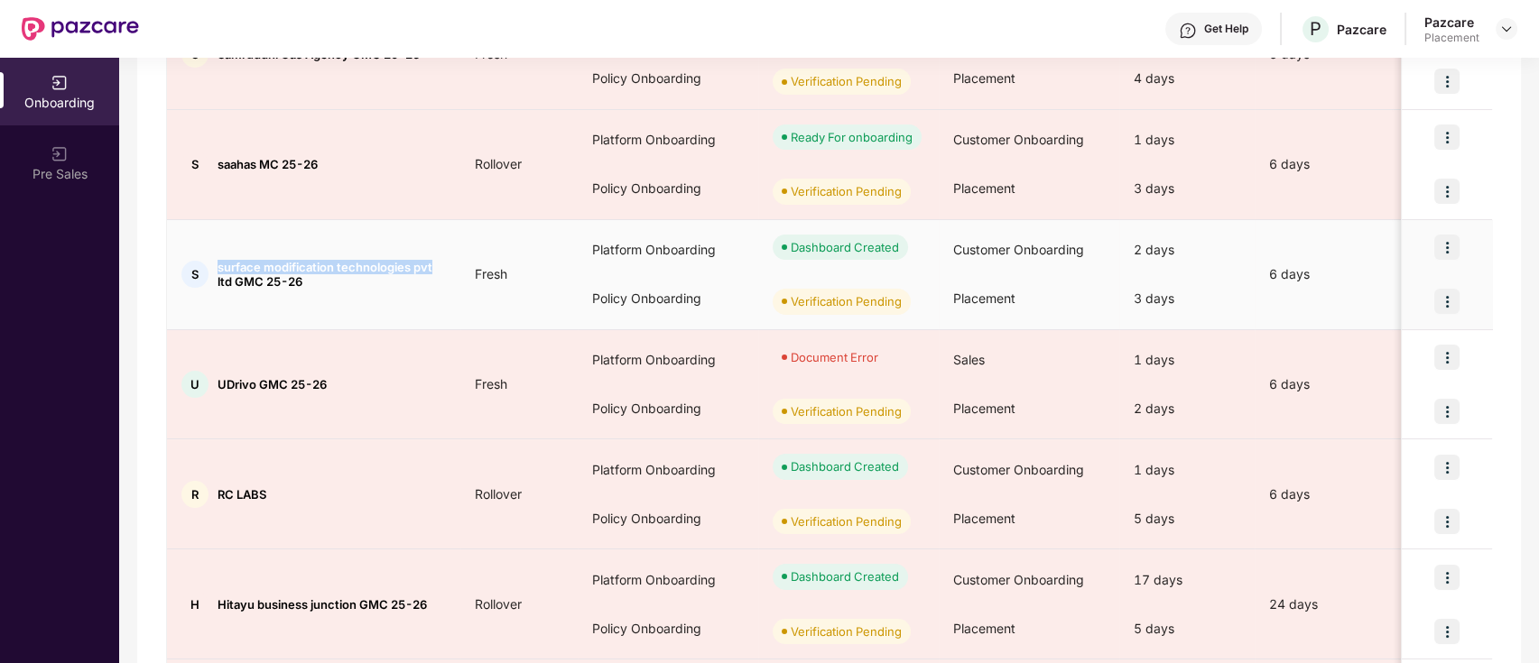
drag, startPoint x: 216, startPoint y: 262, endPoint x: 445, endPoint y: 270, distance: 229.4
click at [445, 270] on div "S surface modification technologies pvt ltd GMC 25-26" at bounding box center [313, 274] width 293 height 29
copy span "surface modification technologies pvt"
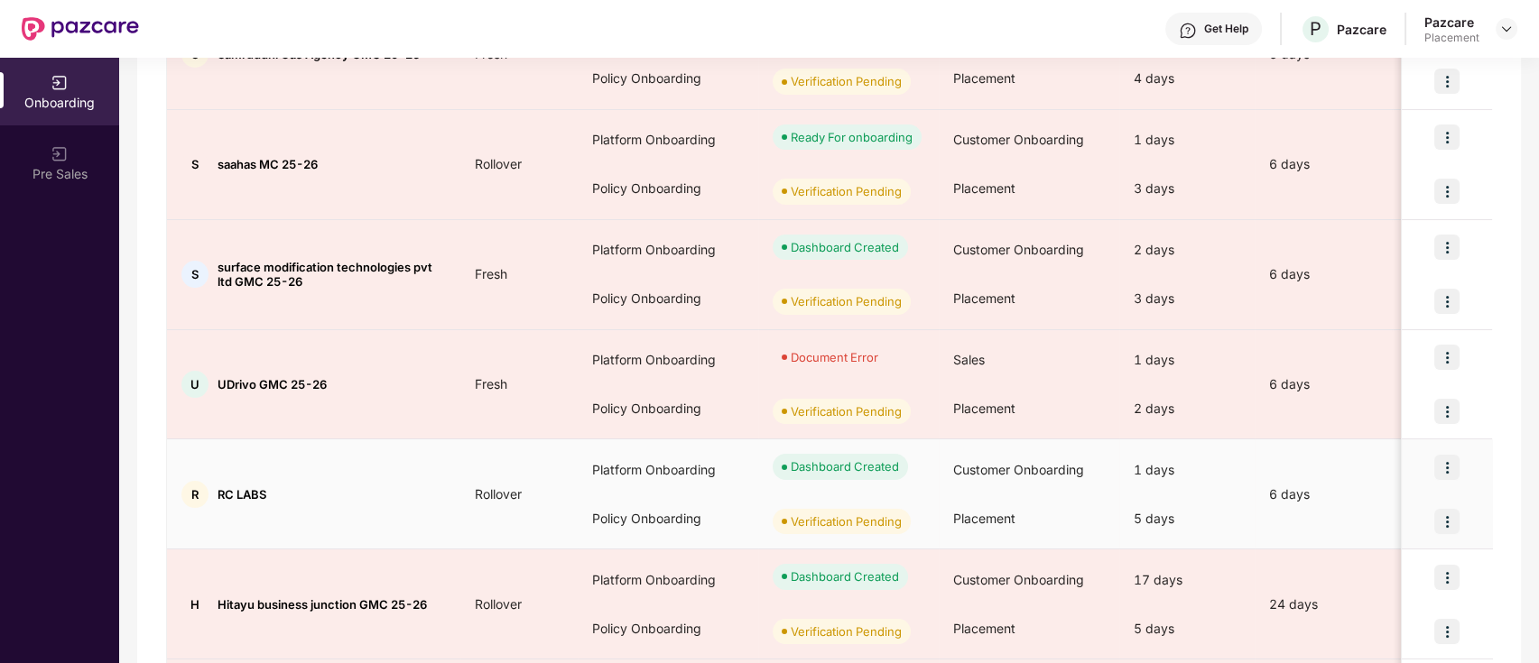
click at [390, 529] on td "R RC LABS" at bounding box center [313, 495] width 293 height 110
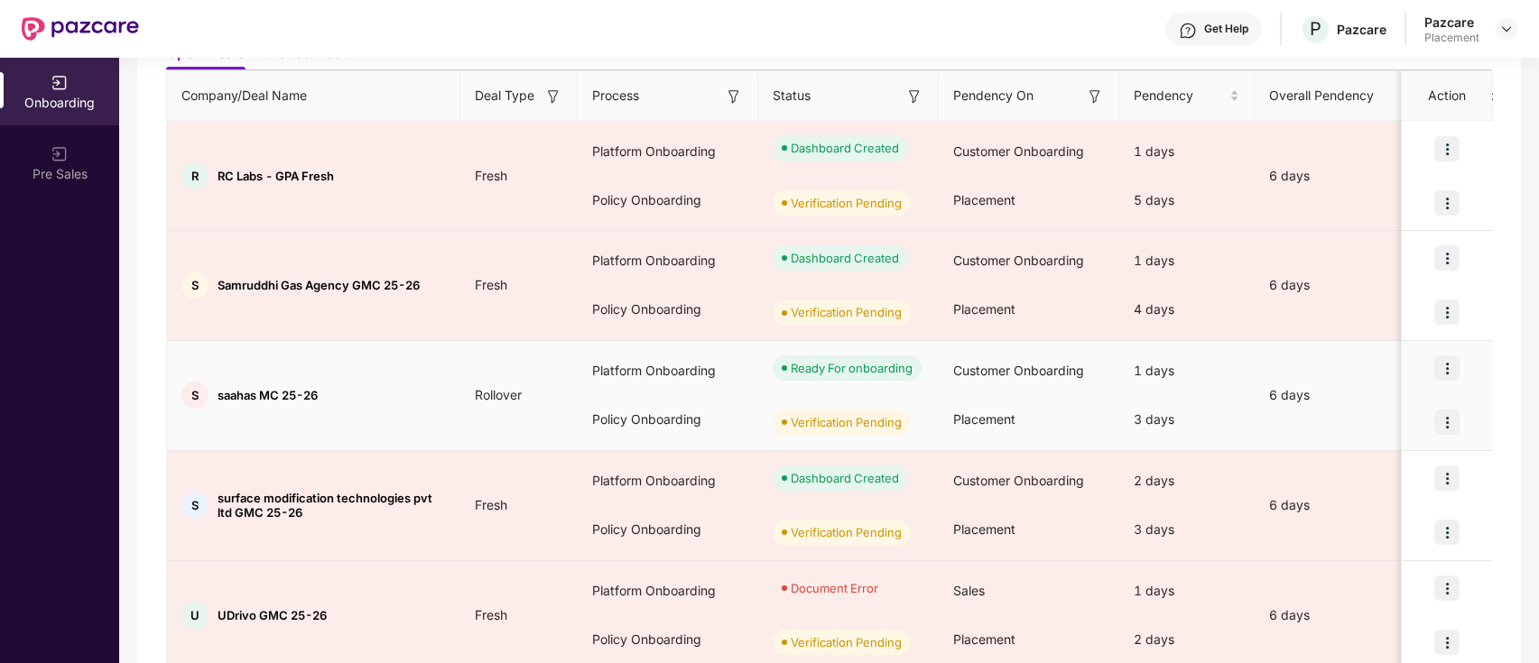
scroll to position [227, 0]
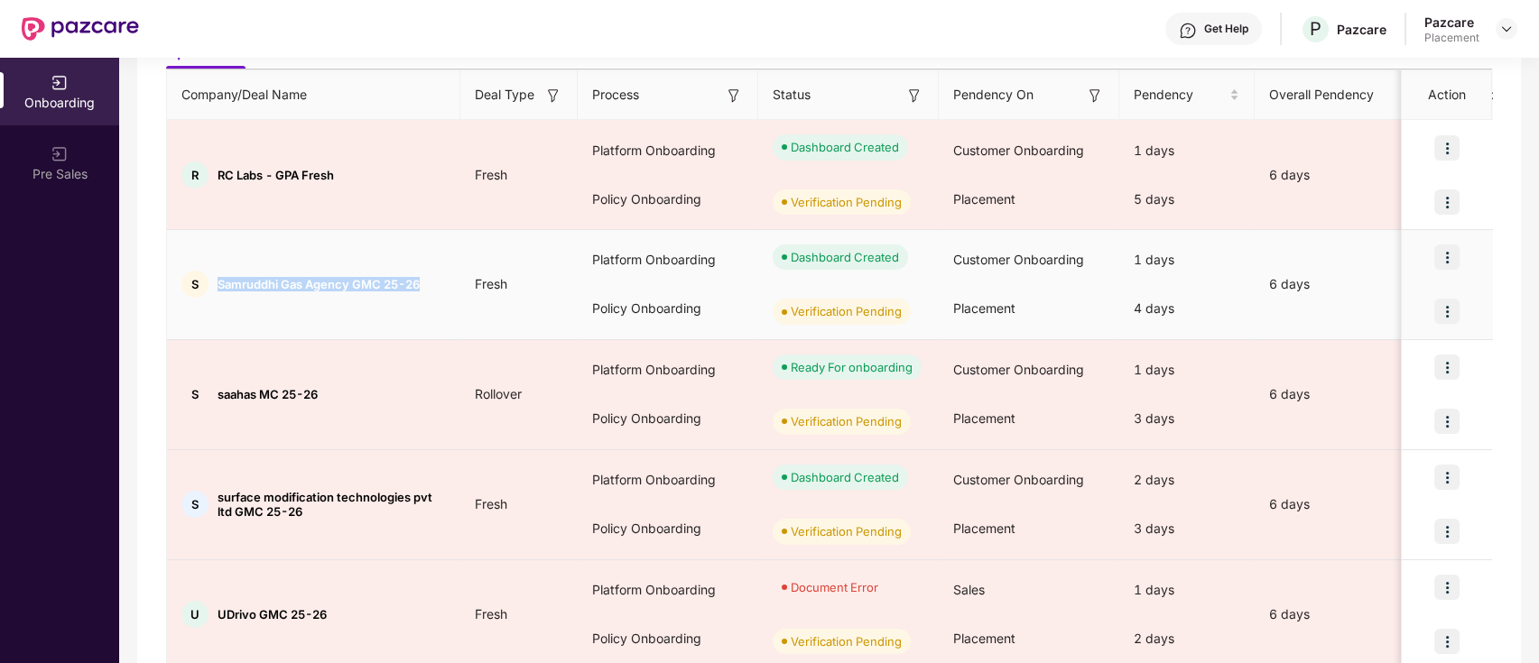
drag, startPoint x: 219, startPoint y: 282, endPoint x: 437, endPoint y: 288, distance: 217.6
click at [437, 288] on div "S Samruddhi Gas Agency GMC 25-26" at bounding box center [313, 284] width 293 height 27
copy span "Samruddhi Gas Agency GMC 25-26"
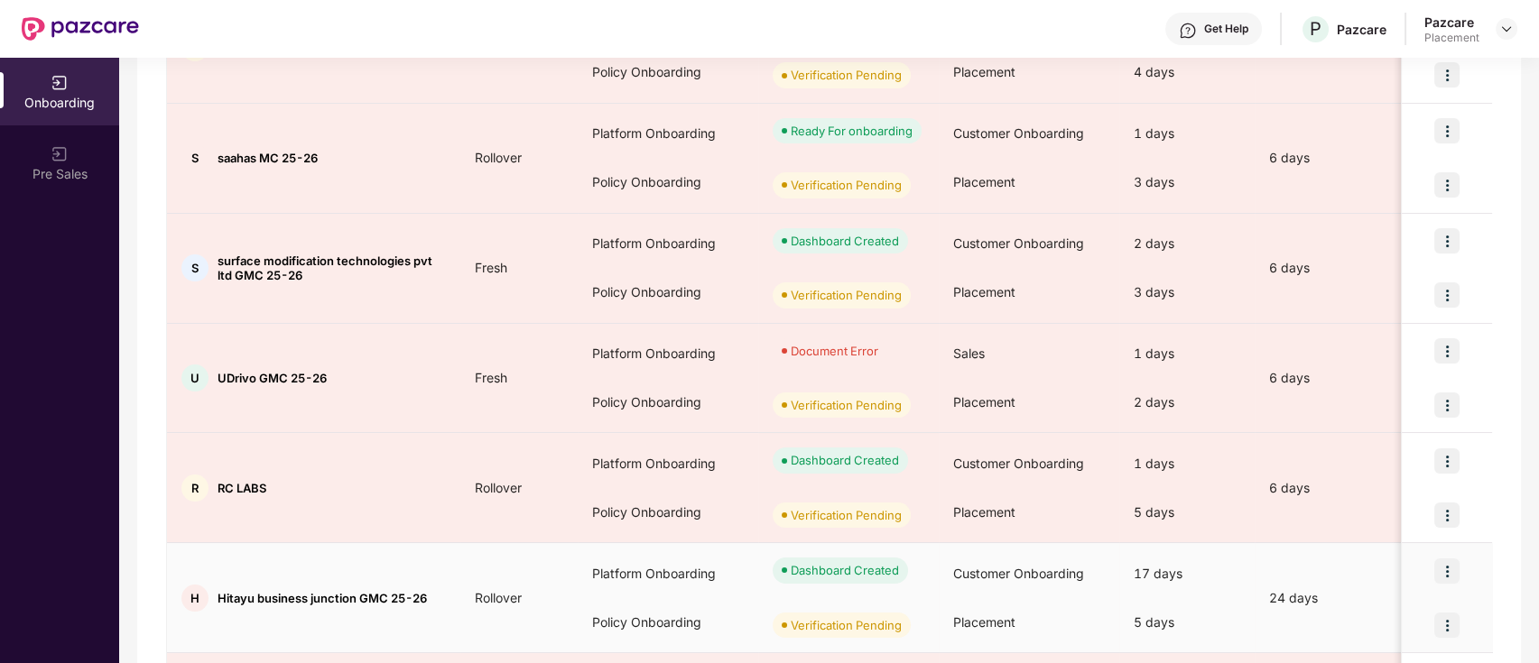
scroll to position [474, 0]
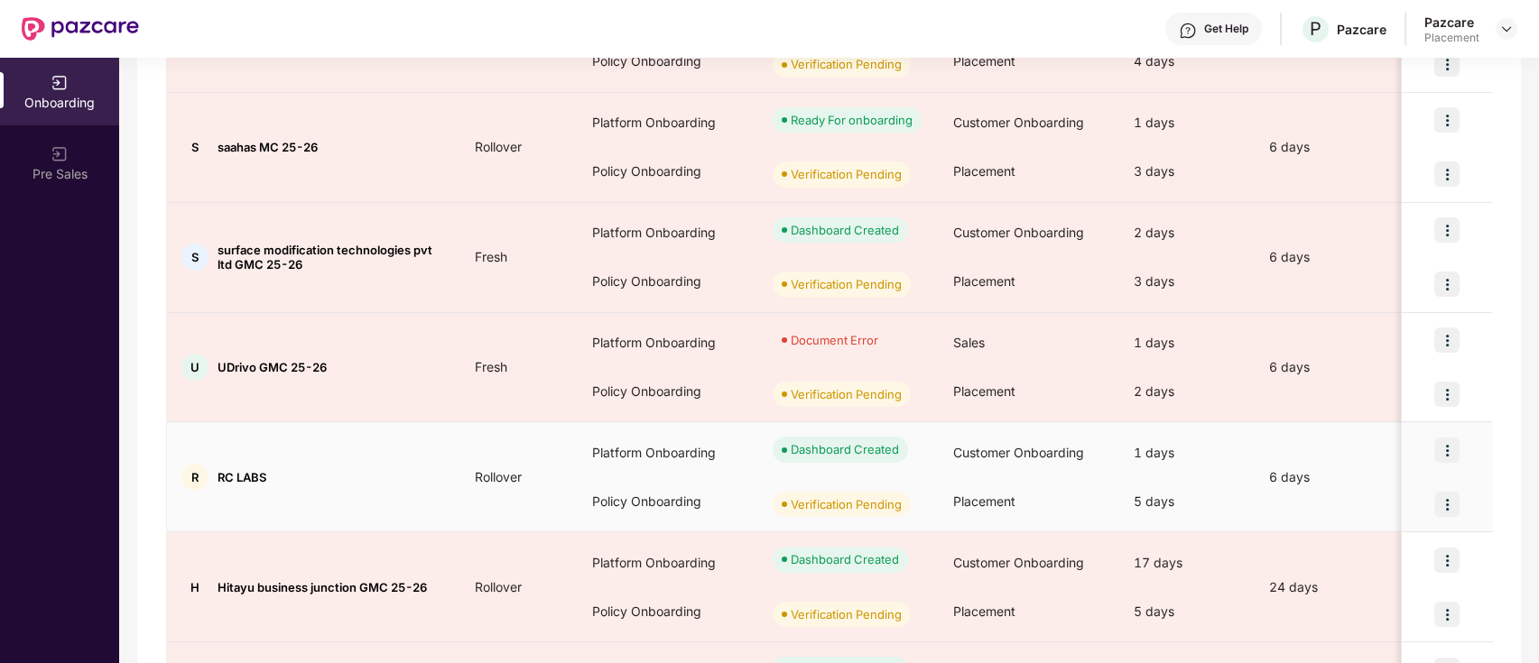
click at [317, 433] on td "R RC LABS" at bounding box center [313, 477] width 293 height 110
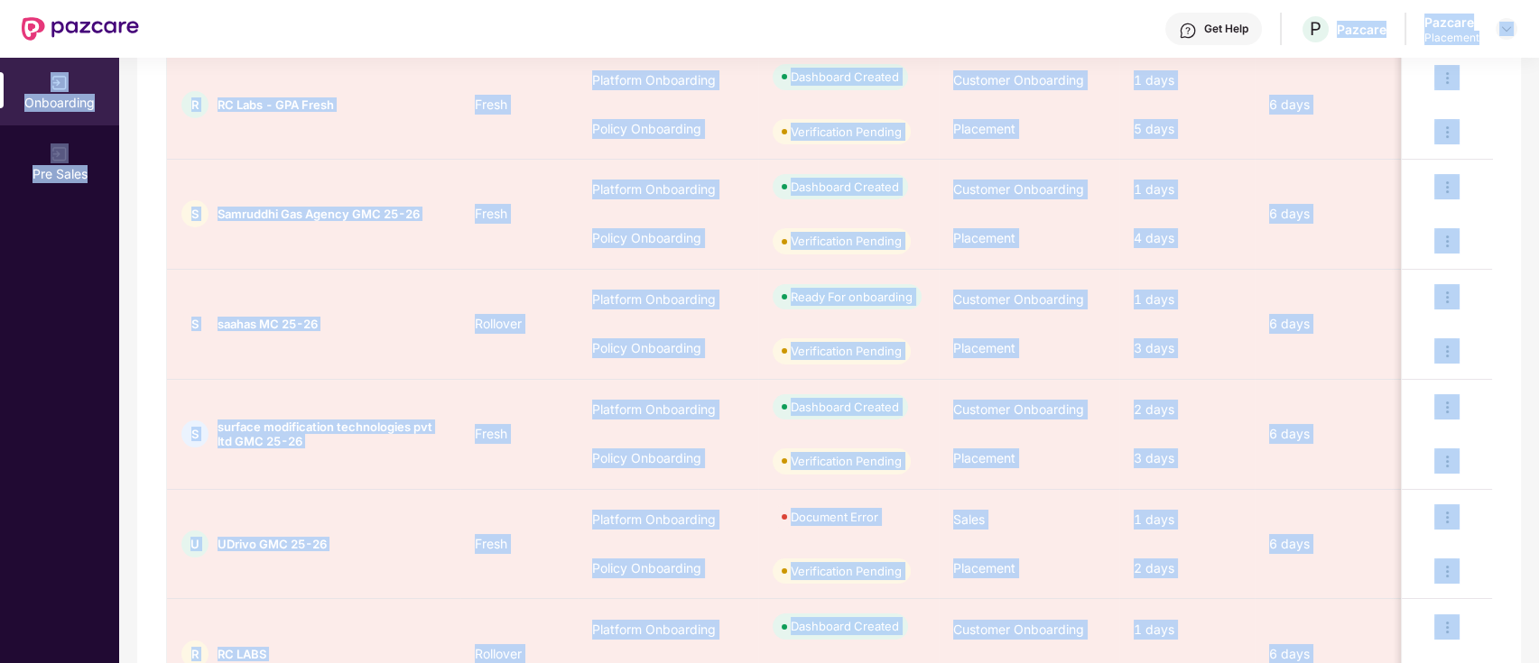
scroll to position [0, 0]
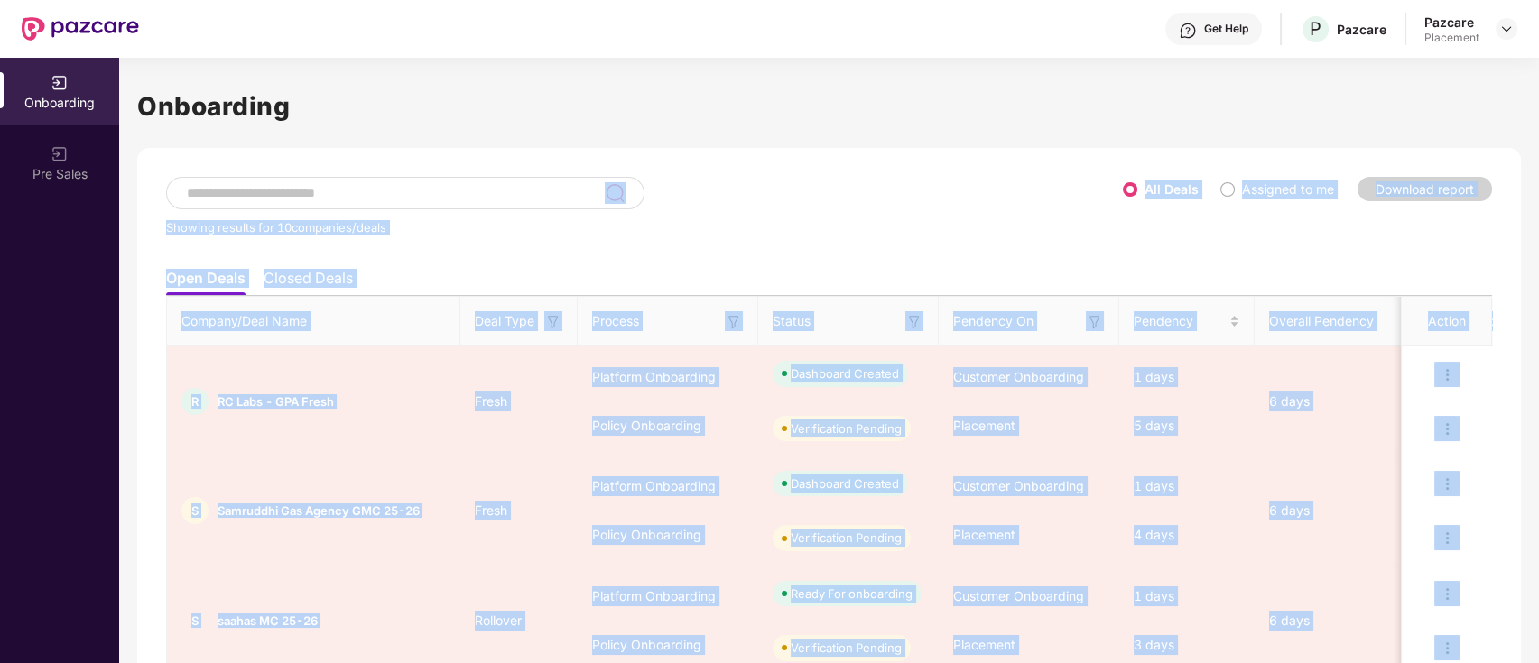
drag, startPoint x: 914, startPoint y: 186, endPoint x: 856, endPoint y: 200, distance: 59.5
click at [856, 200] on div "Showing results for 10 companies/deals" at bounding box center [644, 218] width 957 height 83
